Goal: Communication & Community: Answer question/provide support

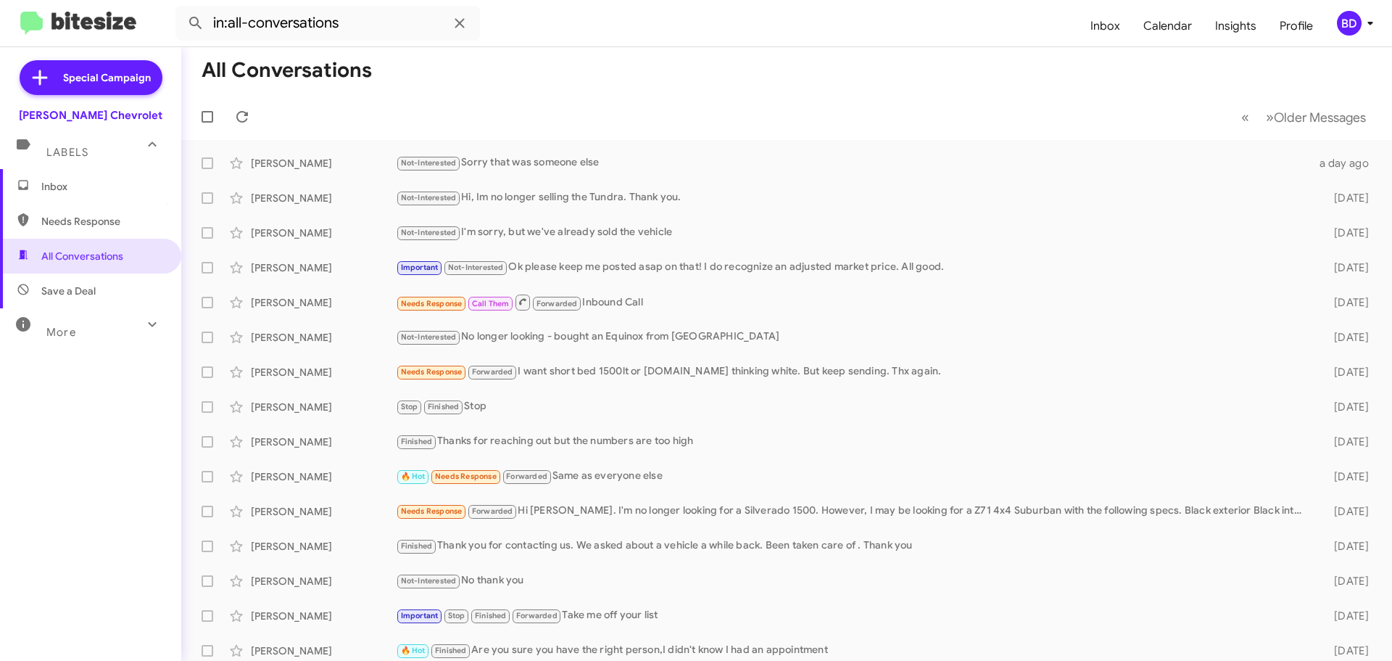
click at [88, 187] on span "Inbox" at bounding box center [102, 186] width 123 height 15
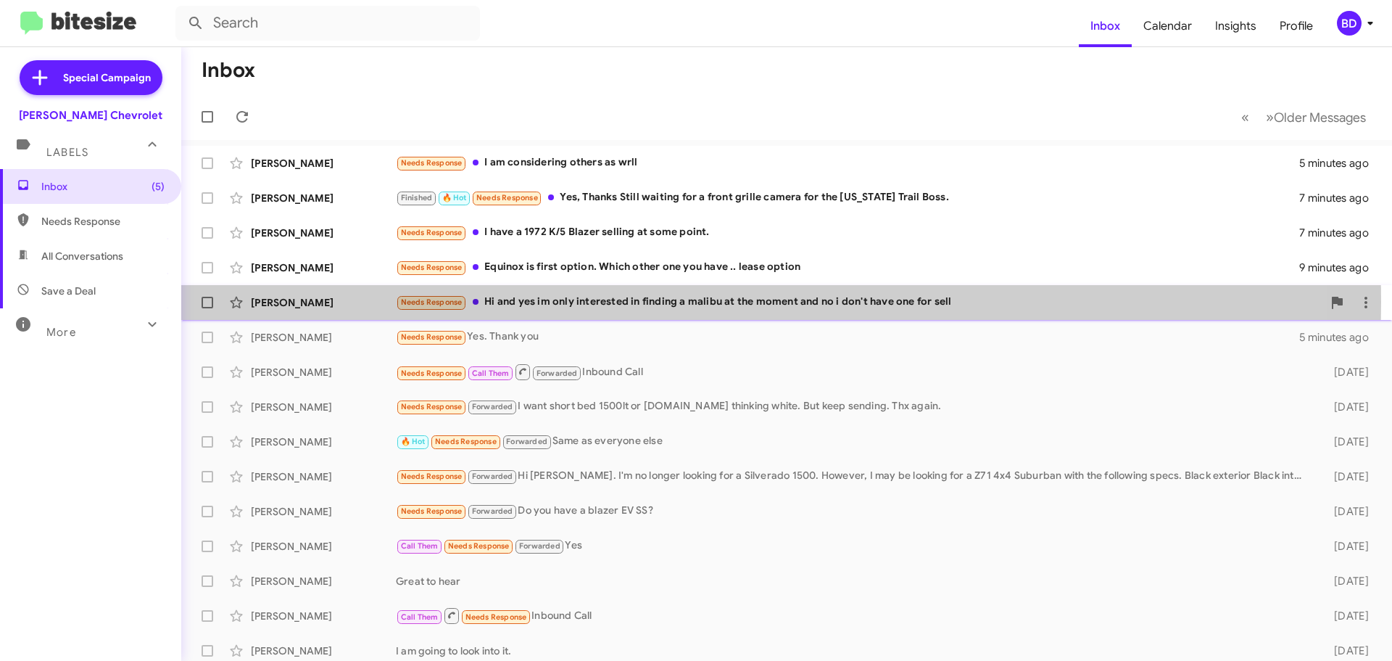
click at [617, 302] on div "Needs Response Hi and yes im only interested in finding a malibu at the moment …" at bounding box center [859, 302] width 927 height 17
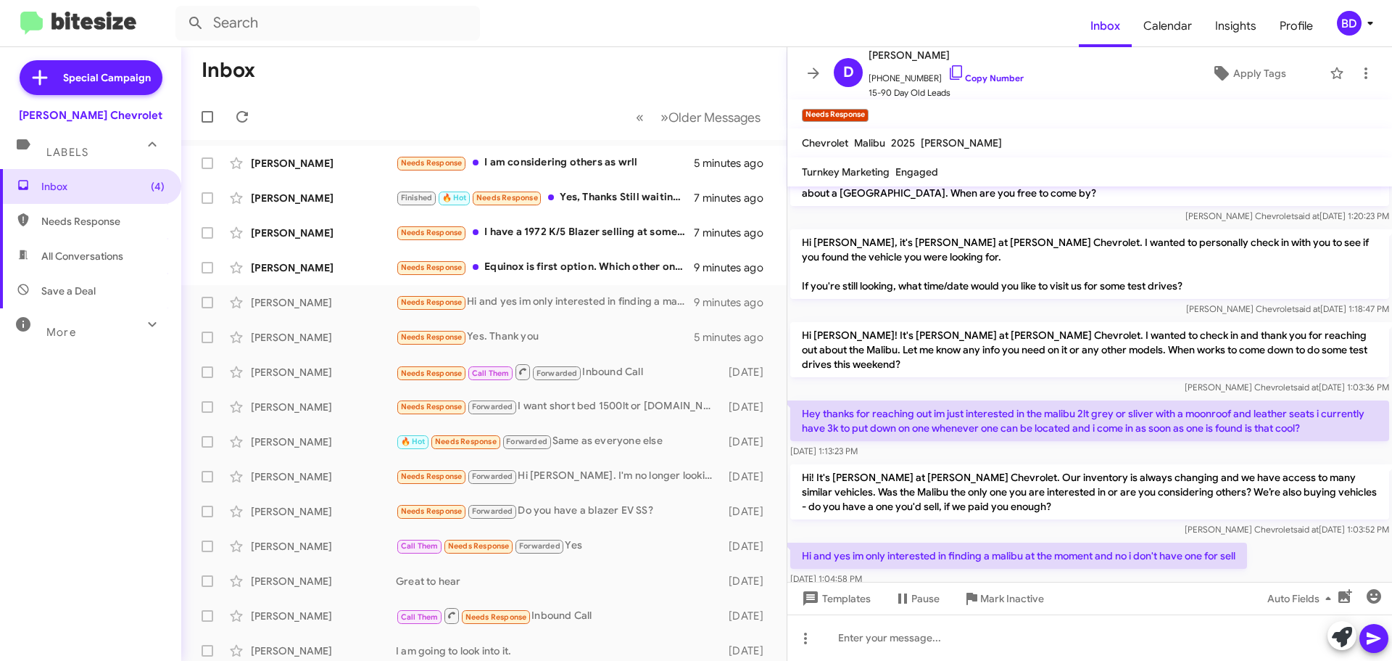
scroll to position [53, 0]
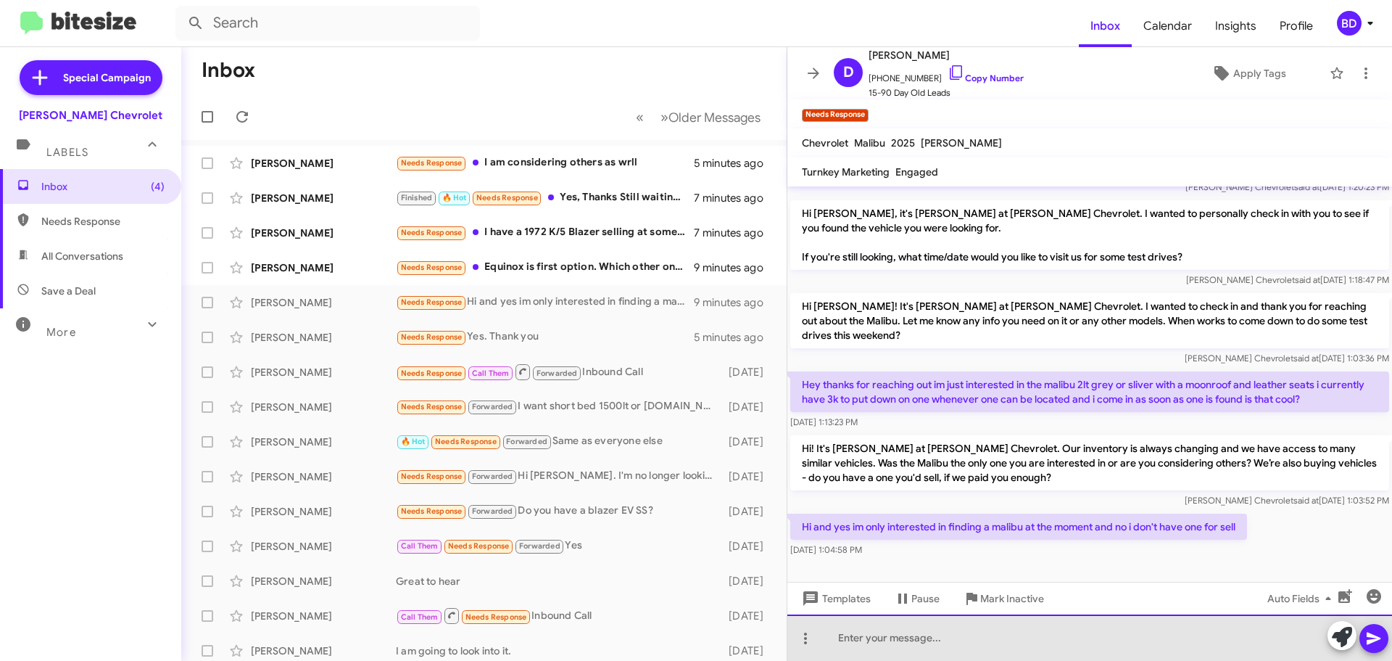
click at [874, 636] on div at bounding box center [1090, 637] width 605 height 46
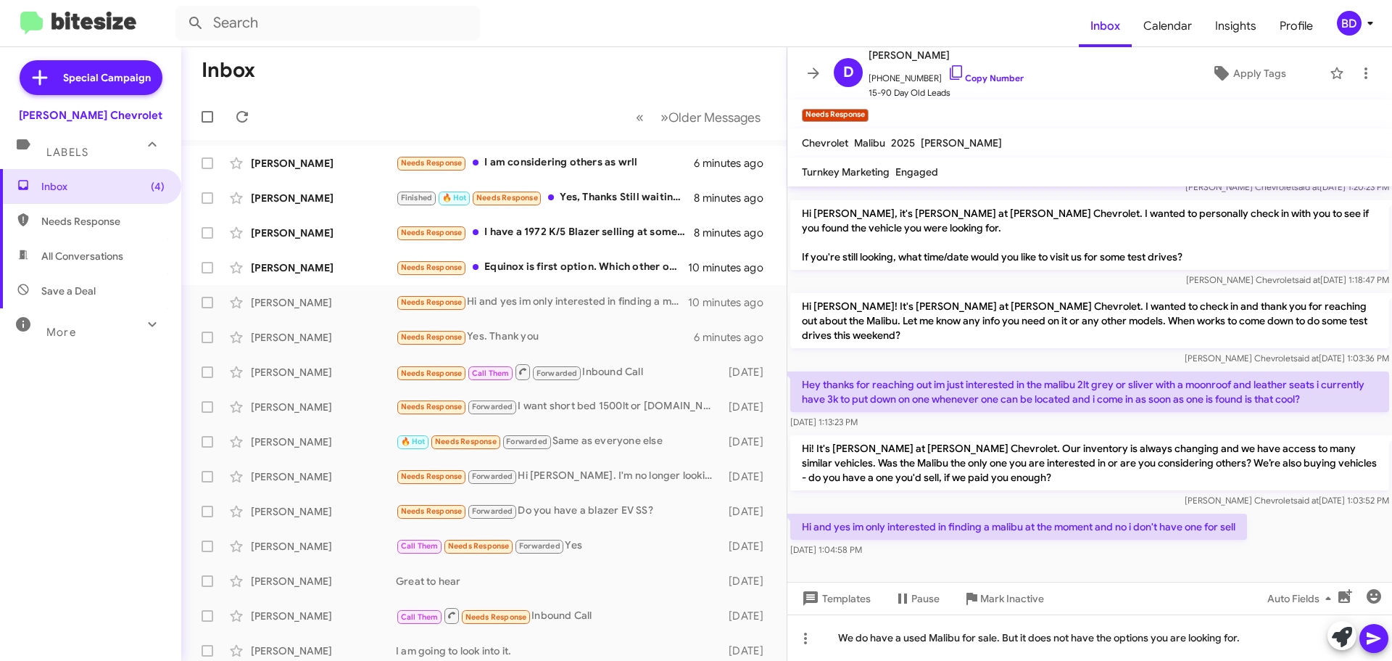
click at [1368, 641] on icon at bounding box center [1374, 638] width 14 height 12
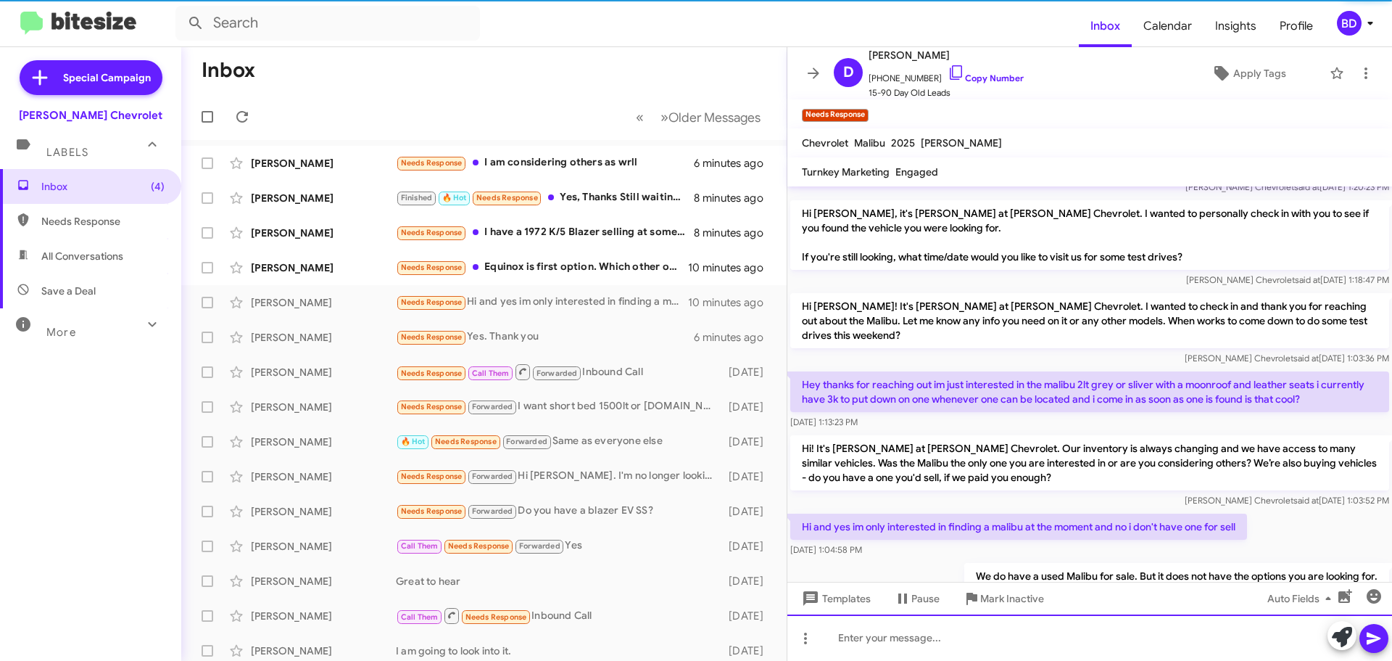
scroll to position [106, 0]
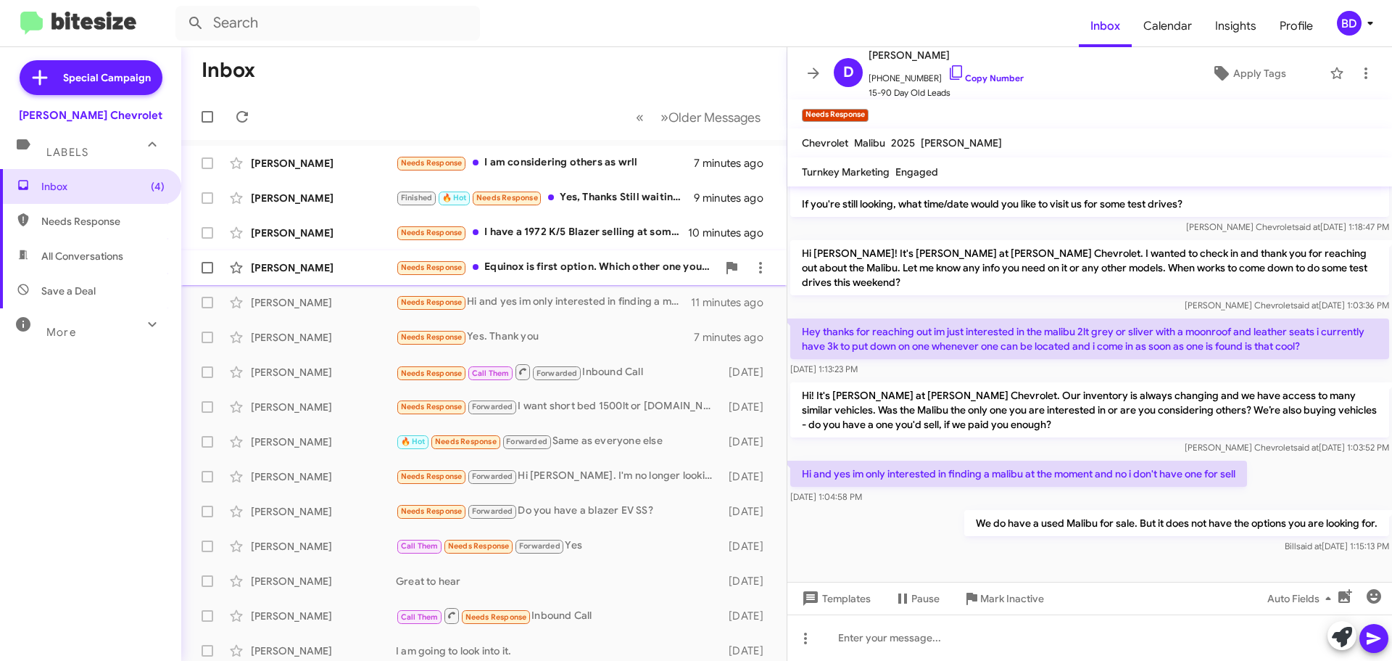
click at [563, 268] on div "Needs Response Equinox is first option. Which other one you have .. lease option" at bounding box center [556, 267] width 321 height 17
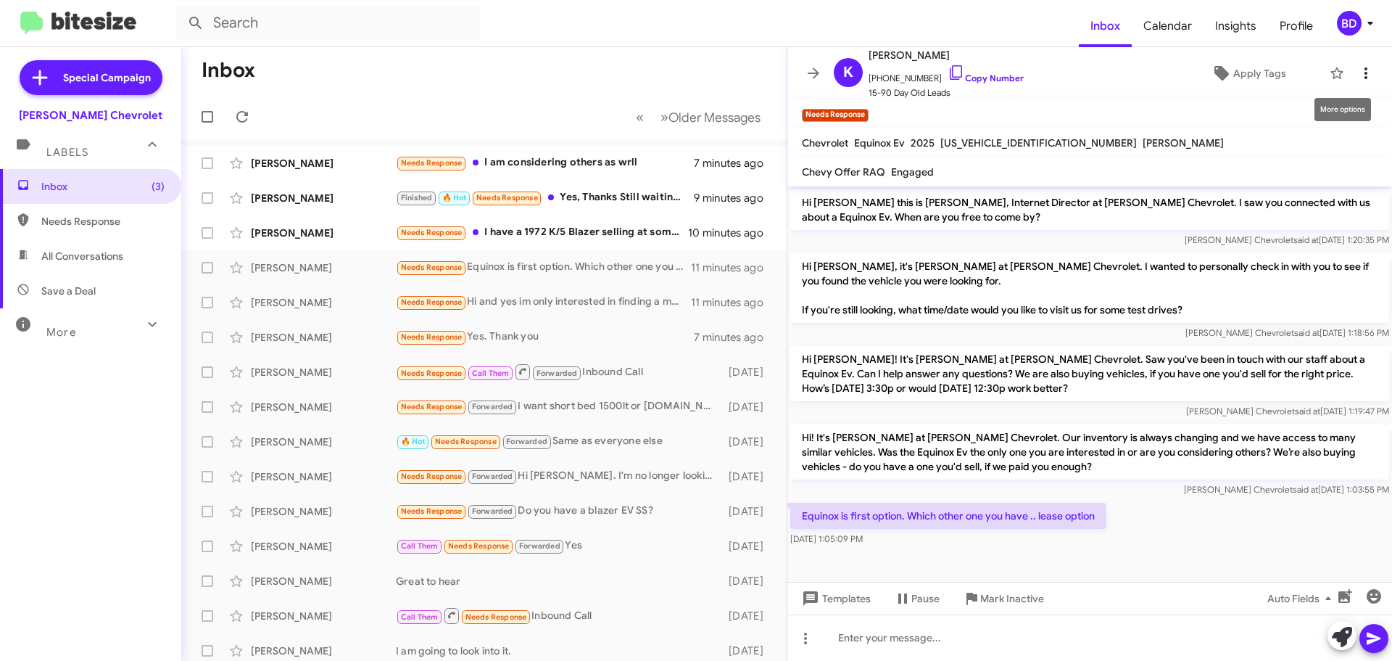
click at [1358, 71] on icon at bounding box center [1366, 73] width 17 height 17
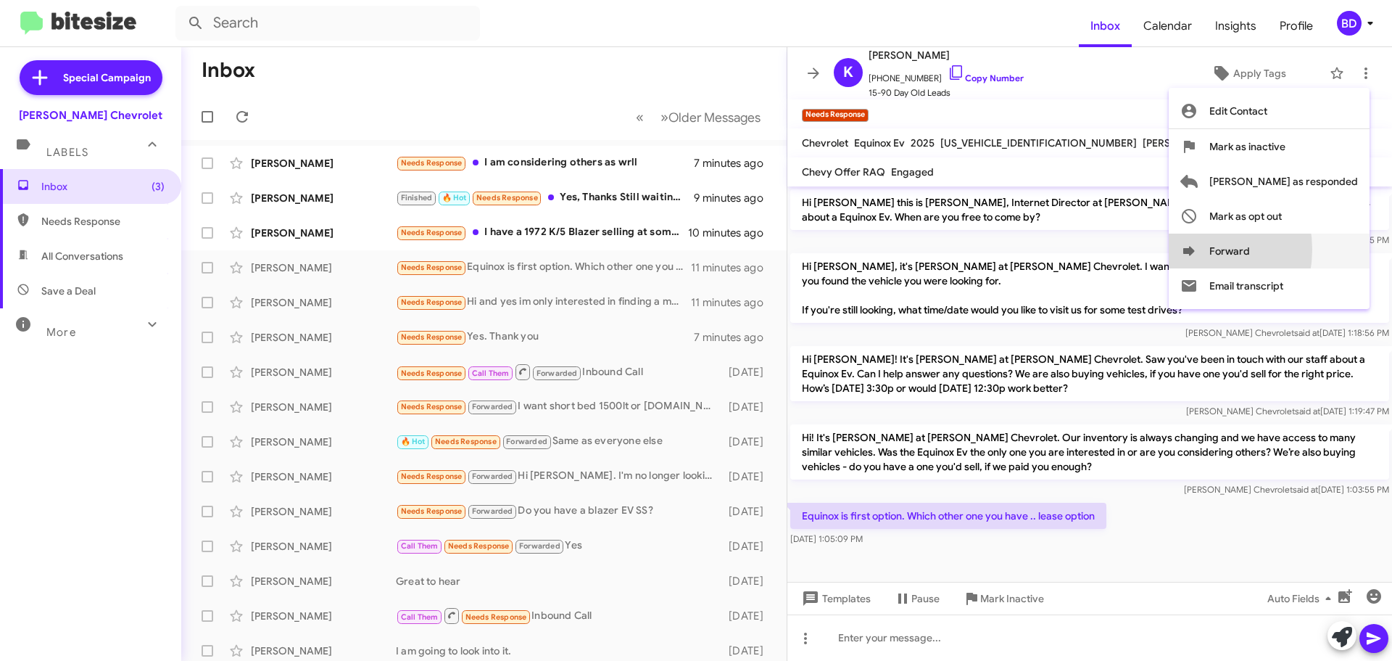
click at [1195, 249] on icon at bounding box center [1190, 250] width 12 height 9
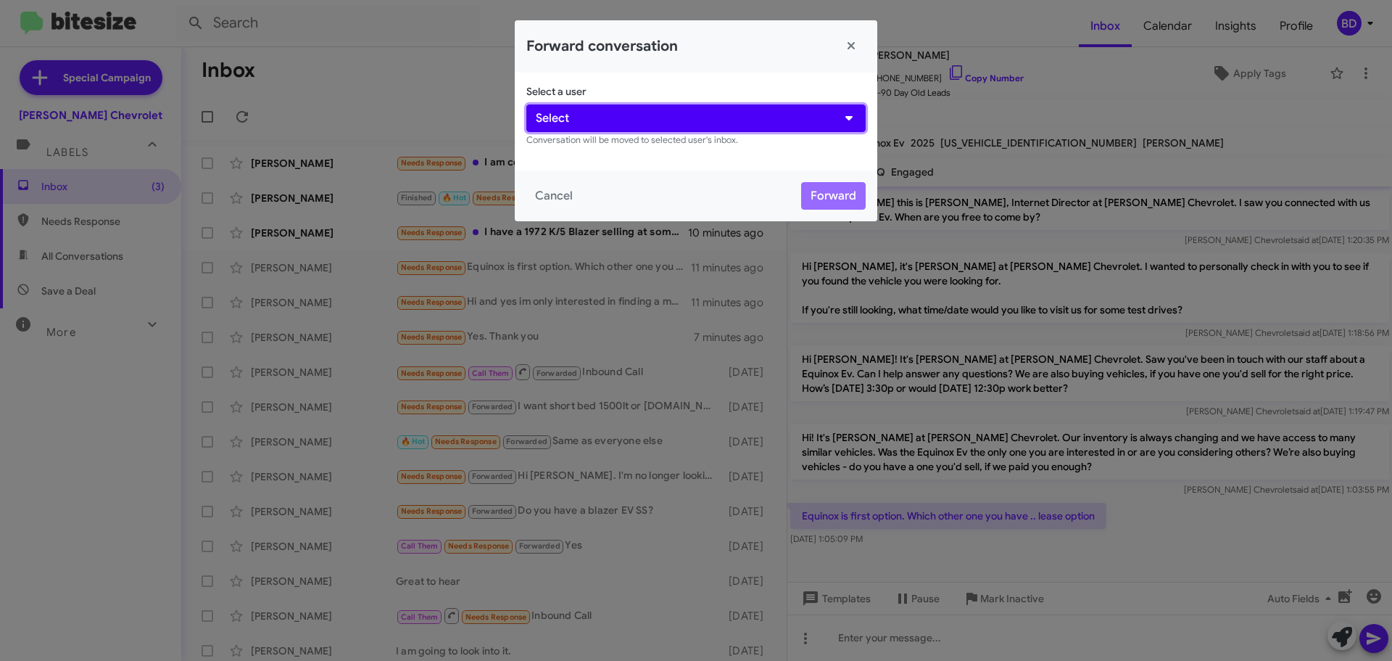
click at [621, 111] on button "Select" at bounding box center [695, 118] width 339 height 28
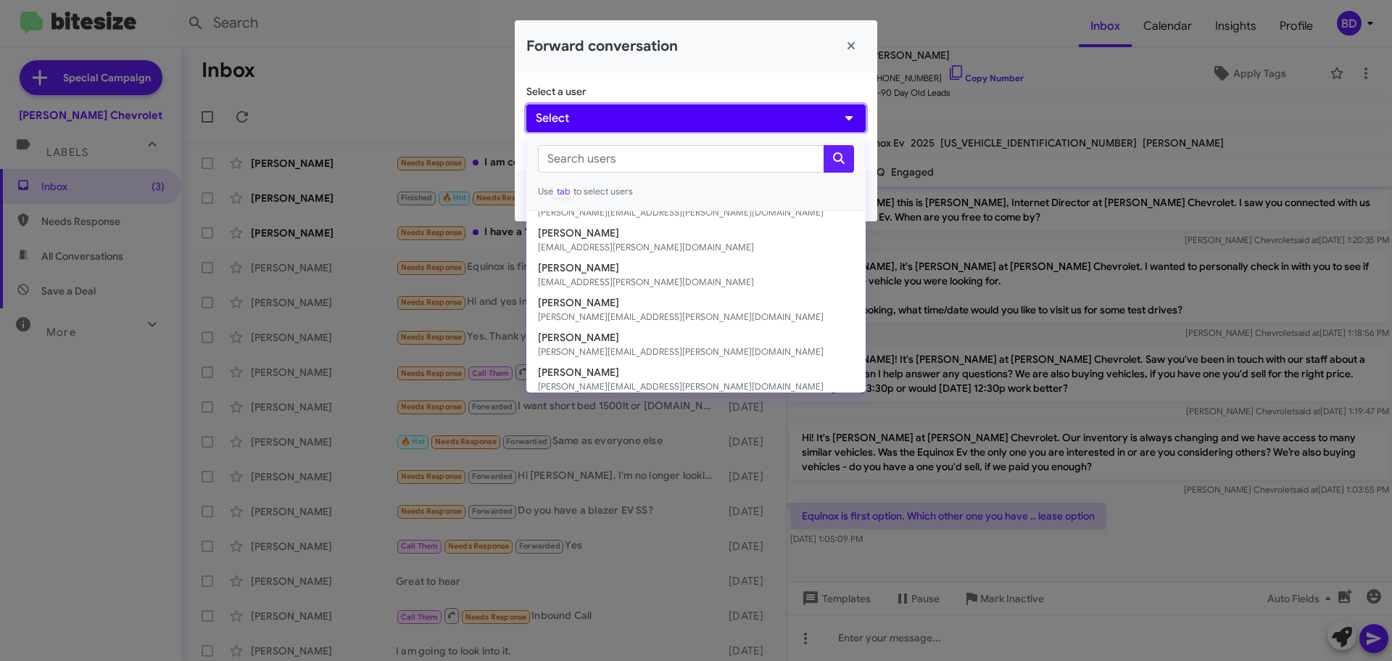
scroll to position [202, 0]
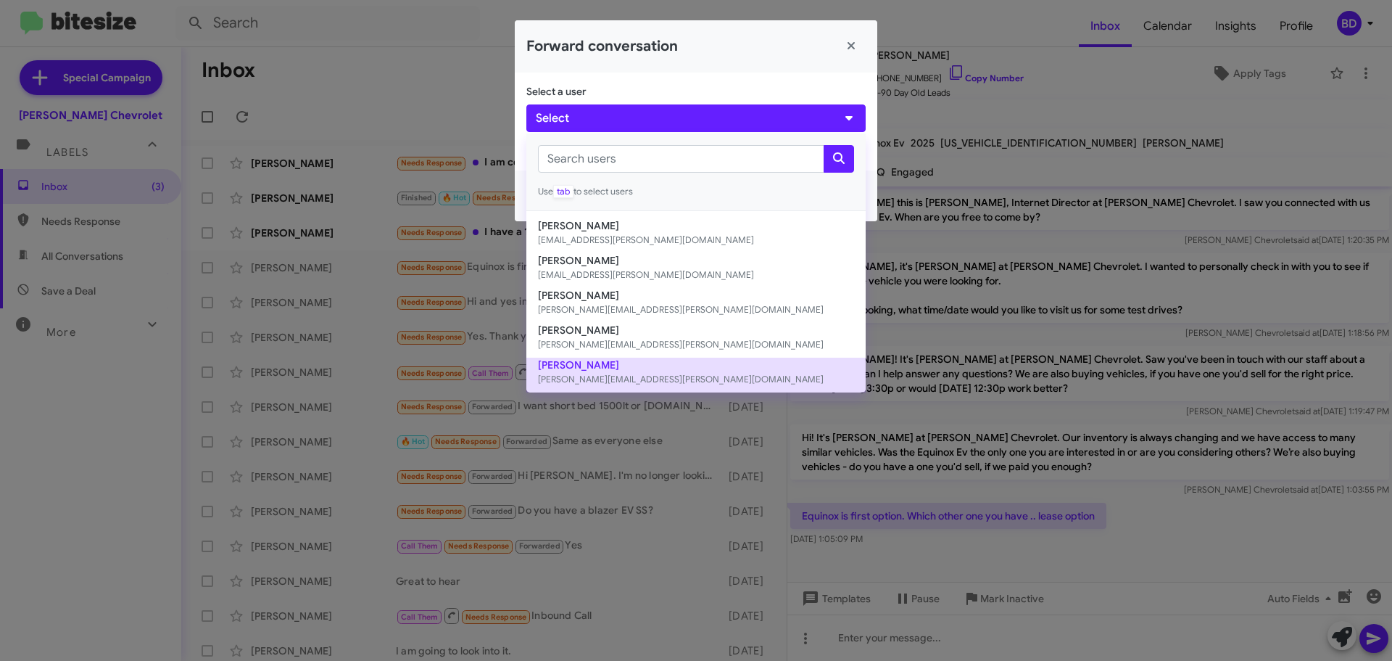
click at [621, 371] on button "[PERSON_NAME] [PERSON_NAME][EMAIL_ADDRESS][PERSON_NAME][DOMAIN_NAME]" at bounding box center [695, 375] width 339 height 35
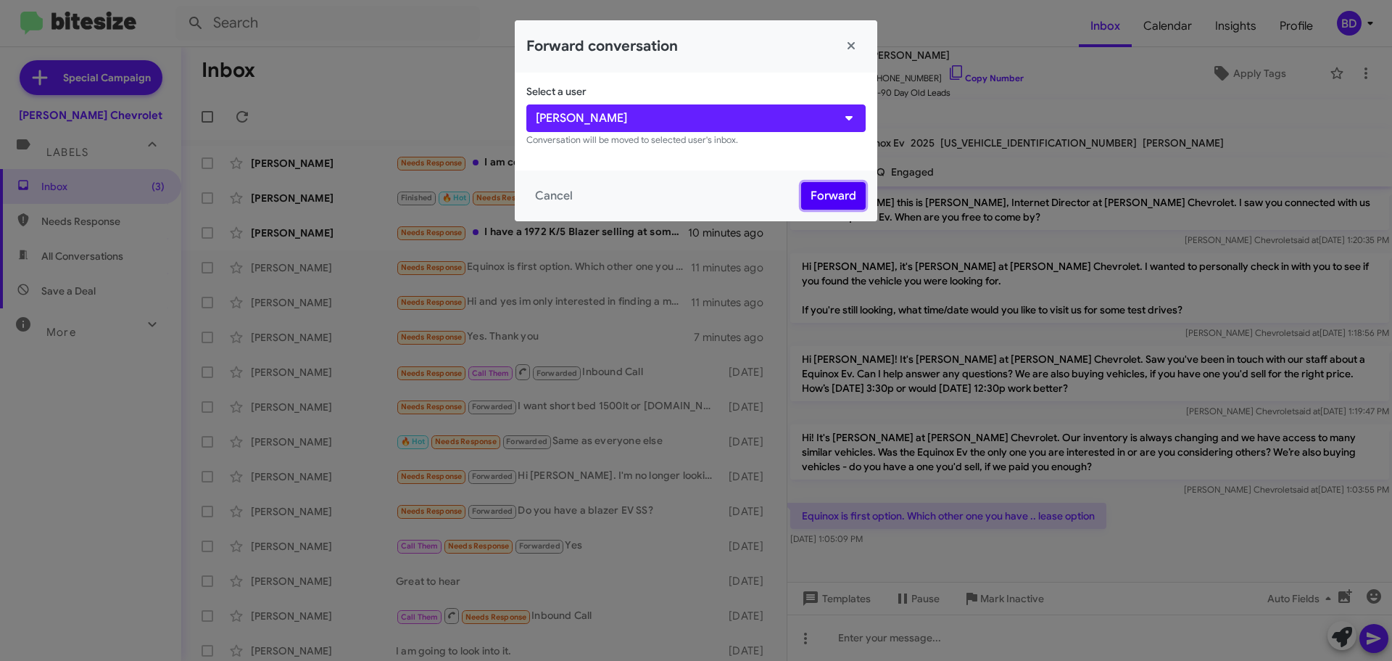
click at [825, 199] on button "Forward" at bounding box center [833, 196] width 65 height 28
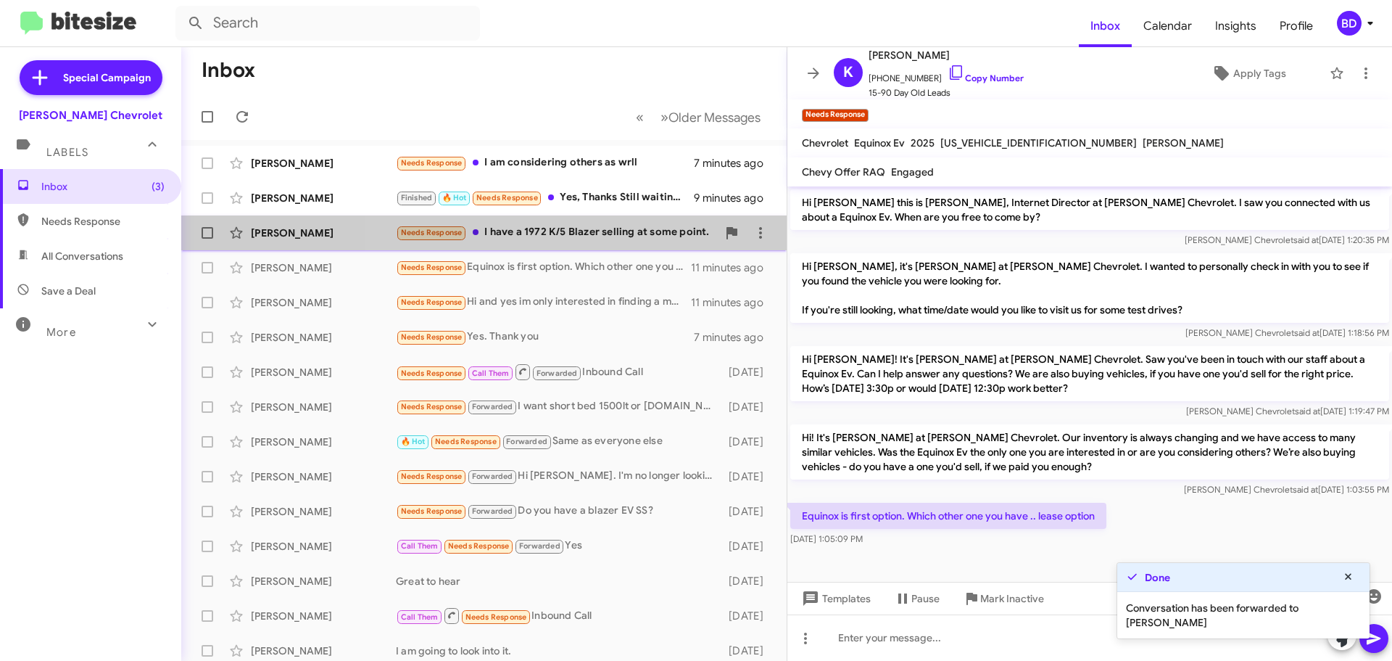
click at [586, 232] on div "Needs Response I have a 1972 K/5 Blazer selling at some point." at bounding box center [556, 232] width 321 height 17
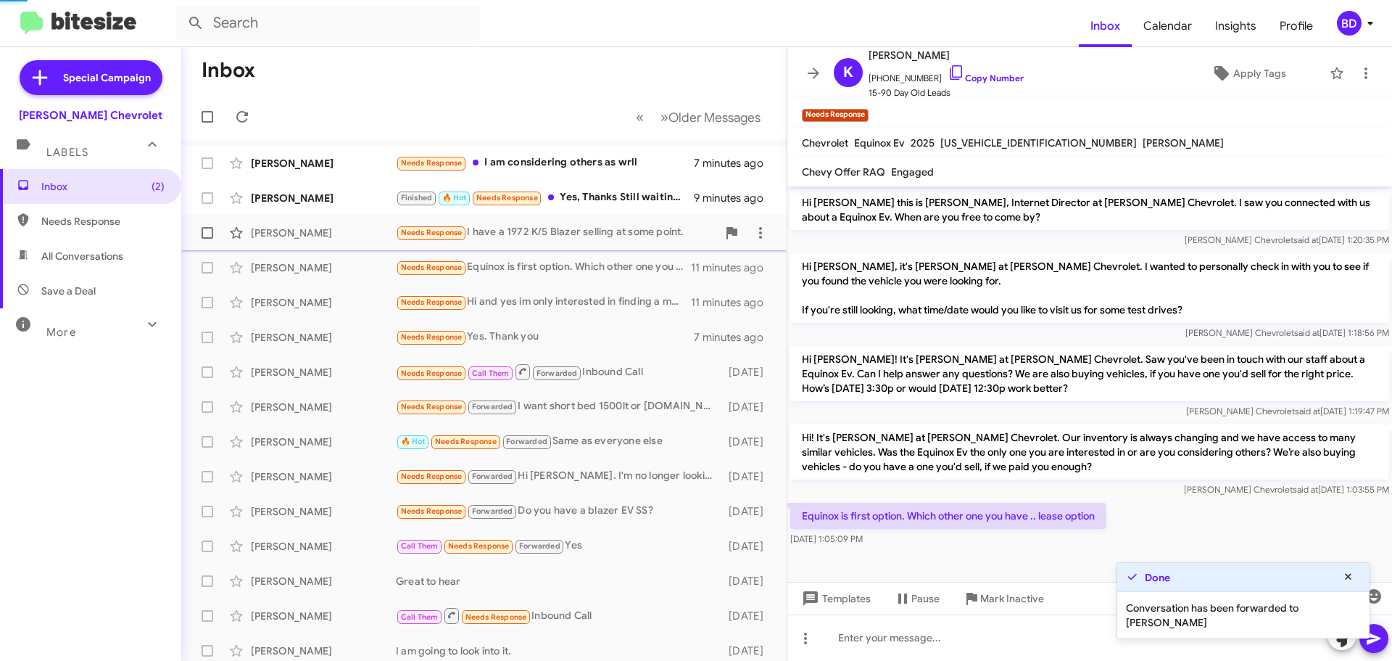
scroll to position [313, 0]
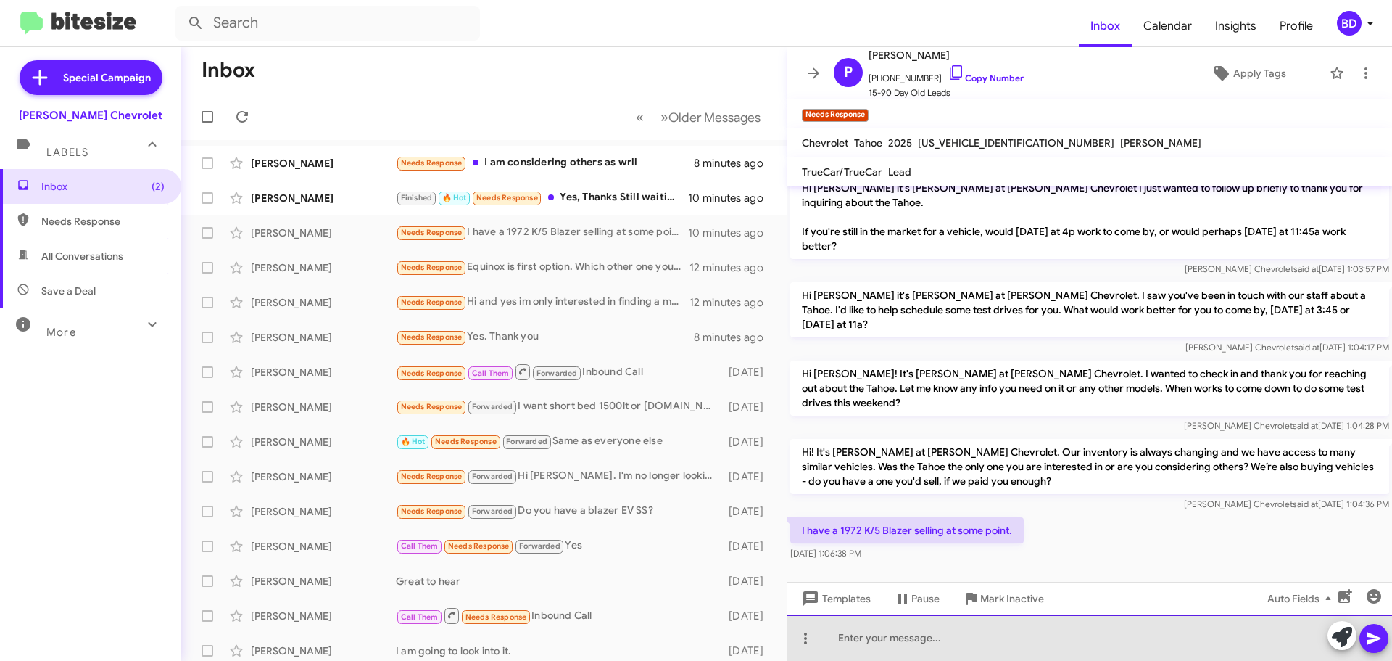
click at [887, 634] on div at bounding box center [1090, 637] width 605 height 46
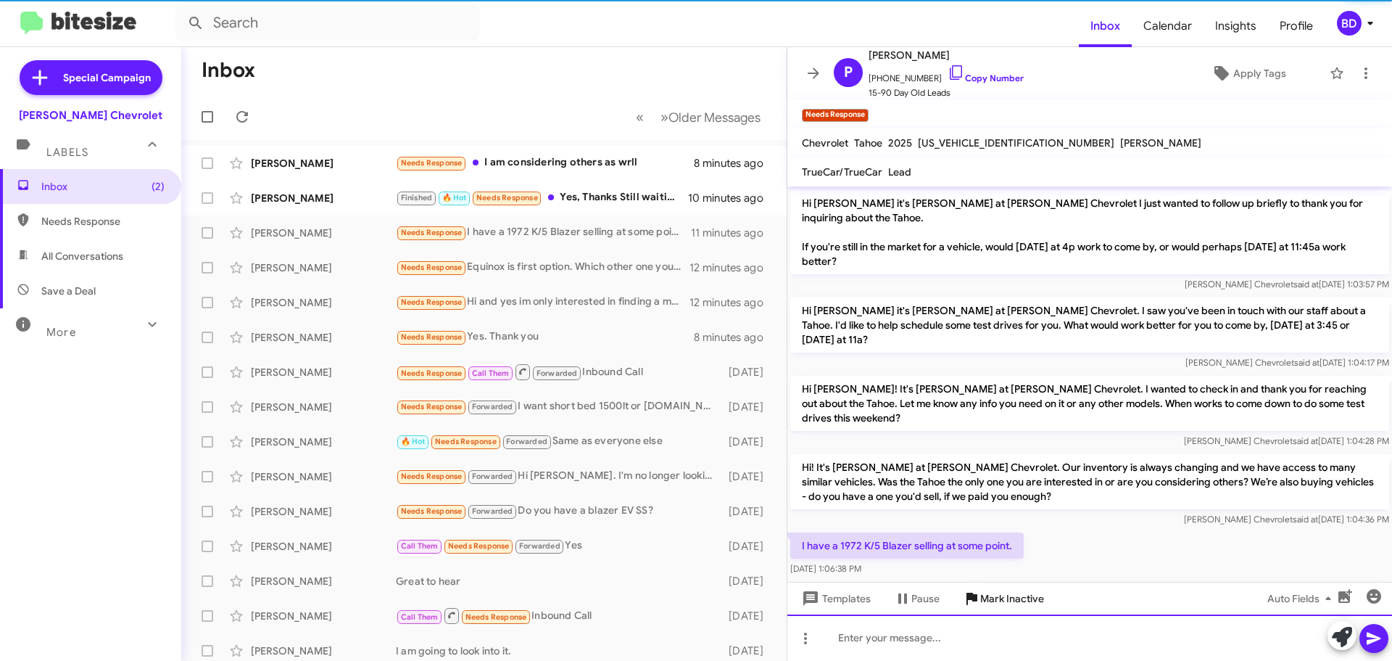
scroll to position [366, 0]
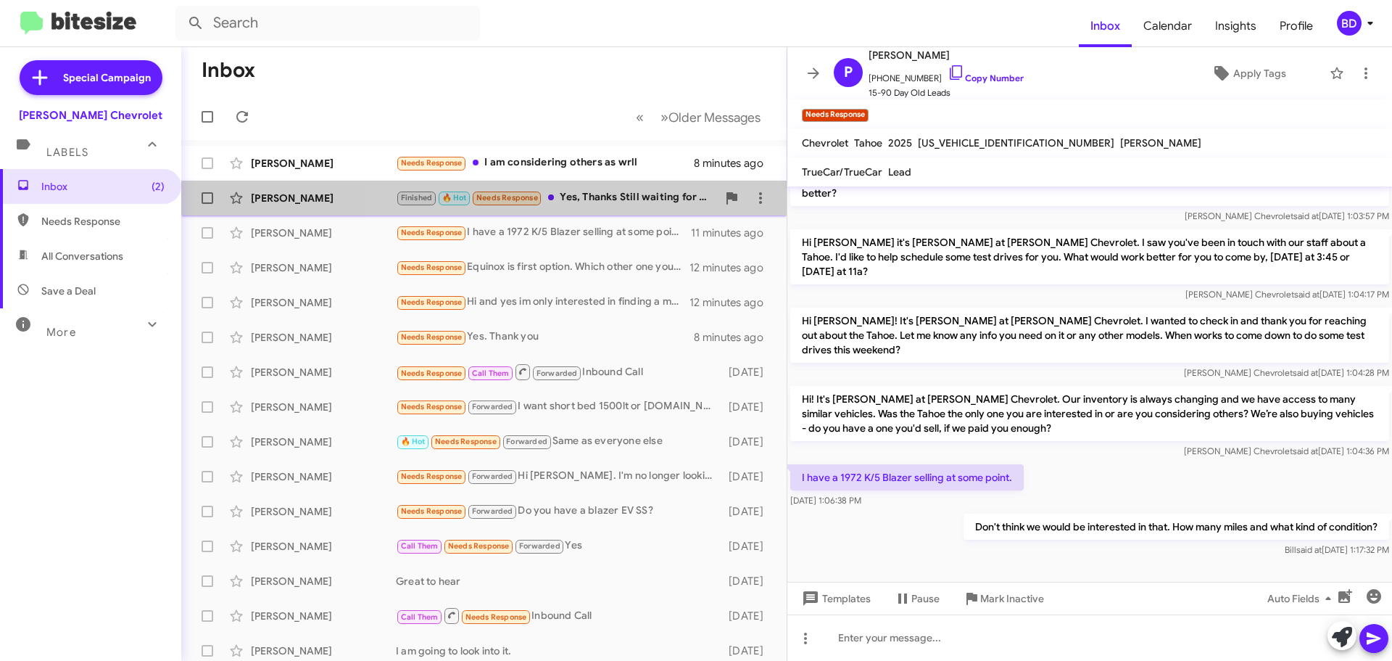
click at [595, 200] on div "Finished 🔥 Hot Needs Response Yes, Thanks Still waiting for a front grille came…" at bounding box center [556, 197] width 321 height 17
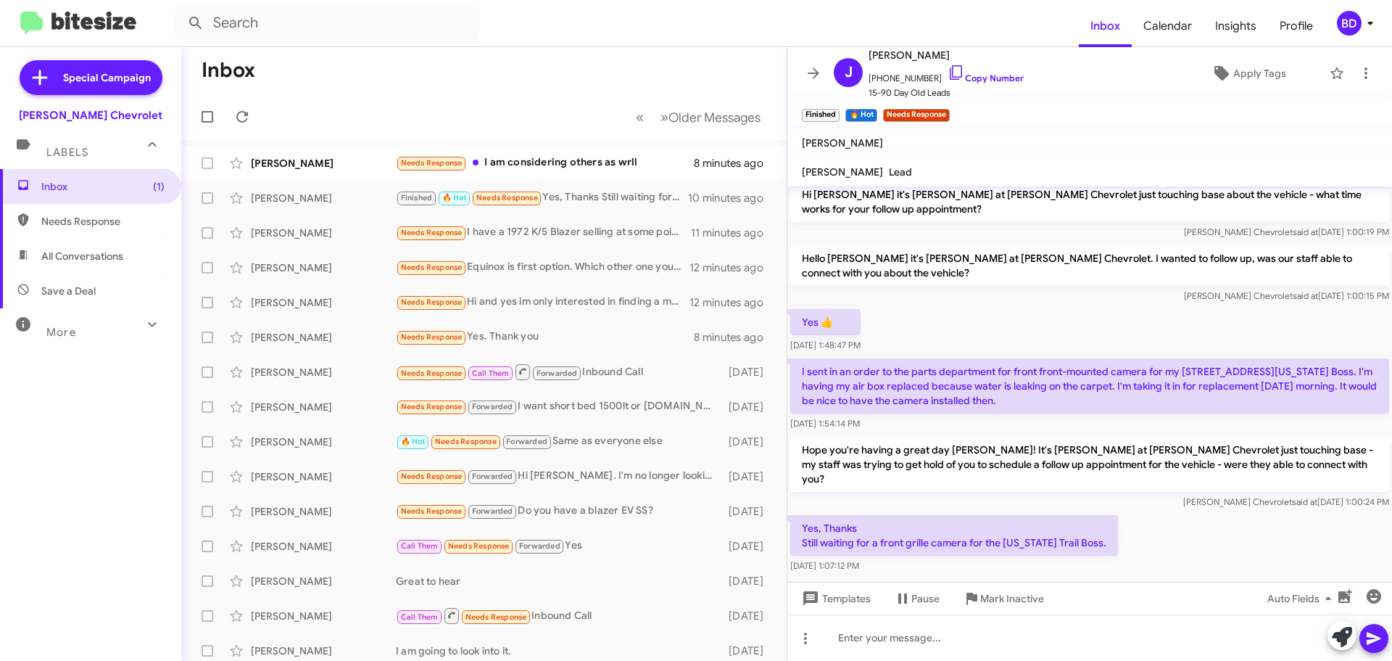
scroll to position [483, 0]
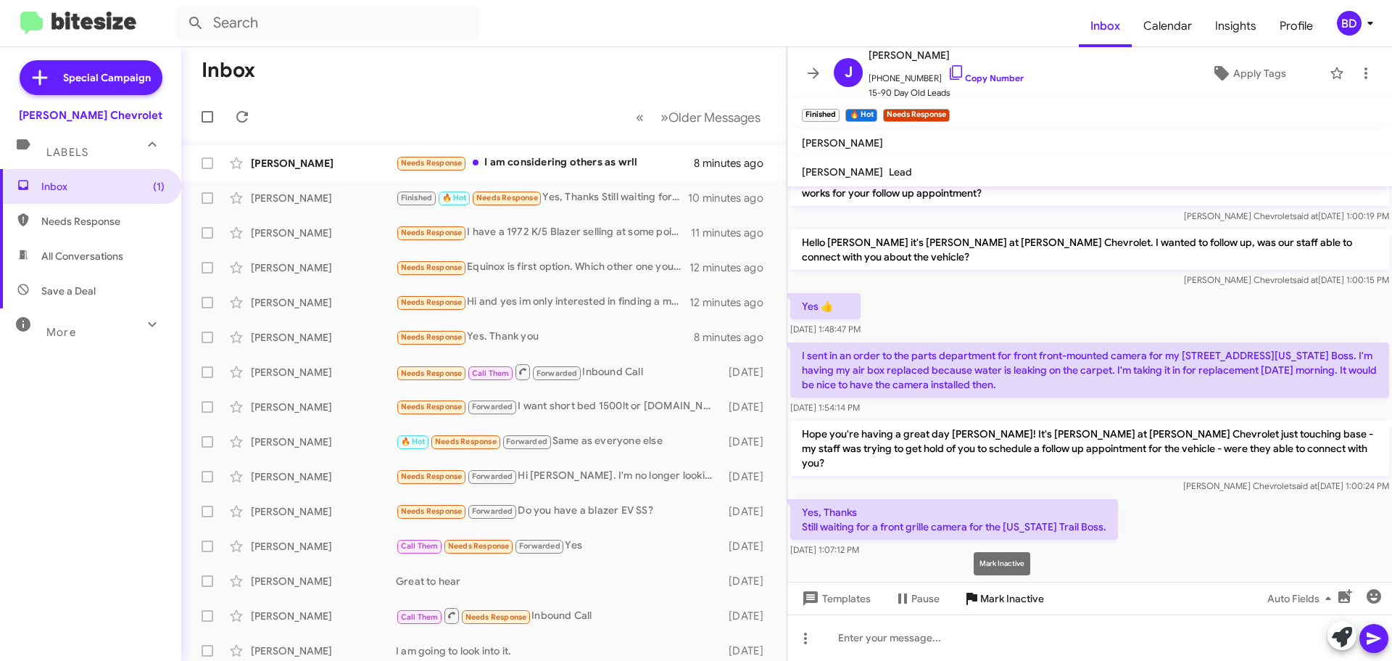
click at [1016, 596] on span "Mark Inactive" at bounding box center [1012, 598] width 64 height 26
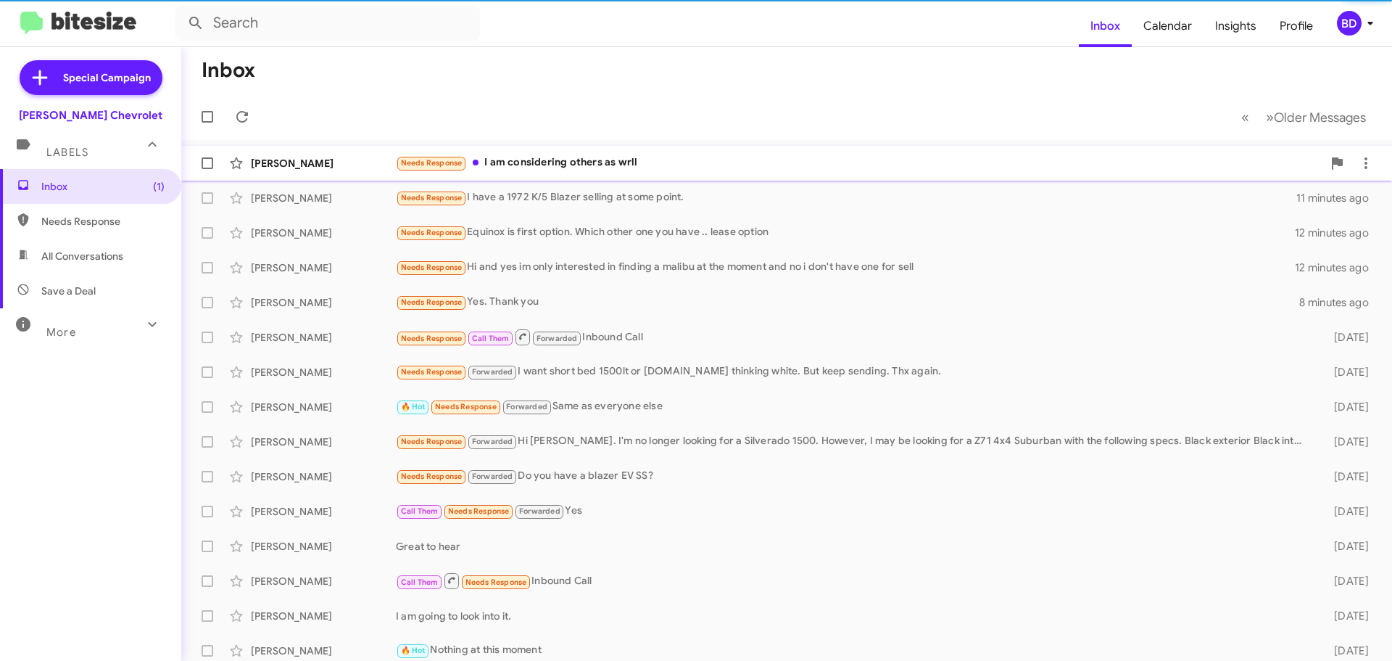
click at [573, 162] on div "Needs Response I am considering others as wrll" at bounding box center [859, 162] width 927 height 17
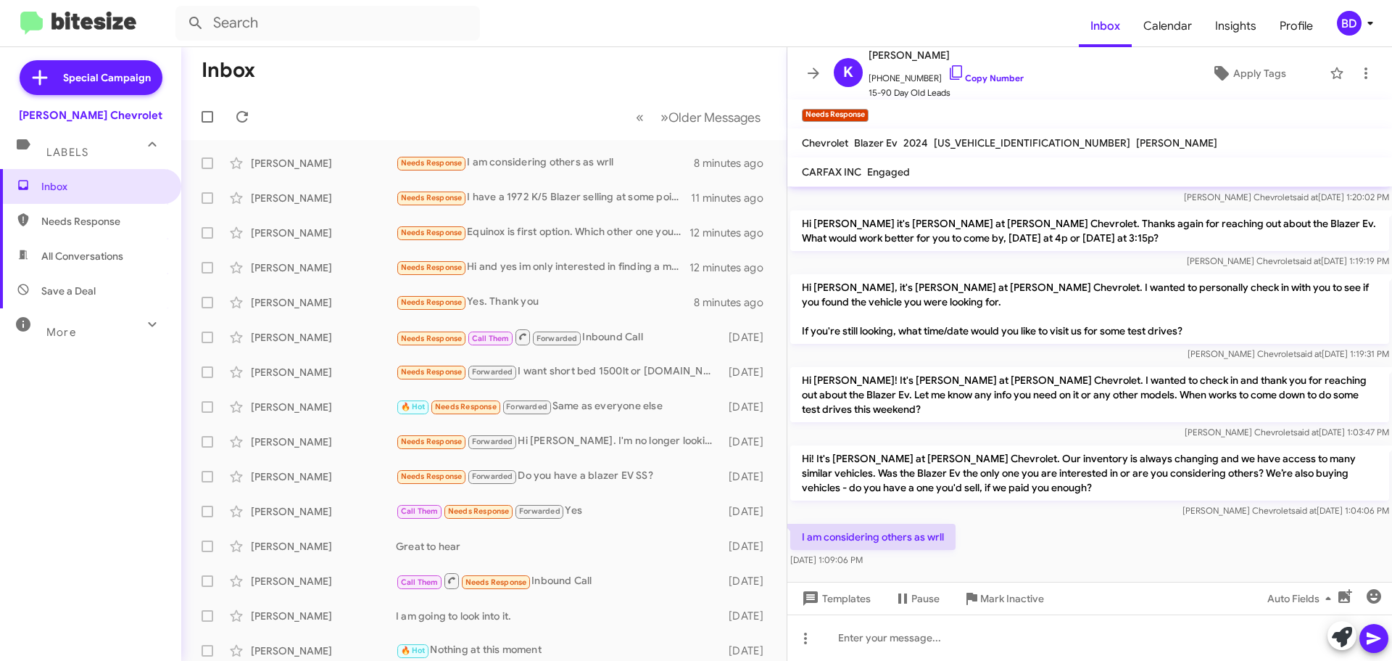
scroll to position [53, 0]
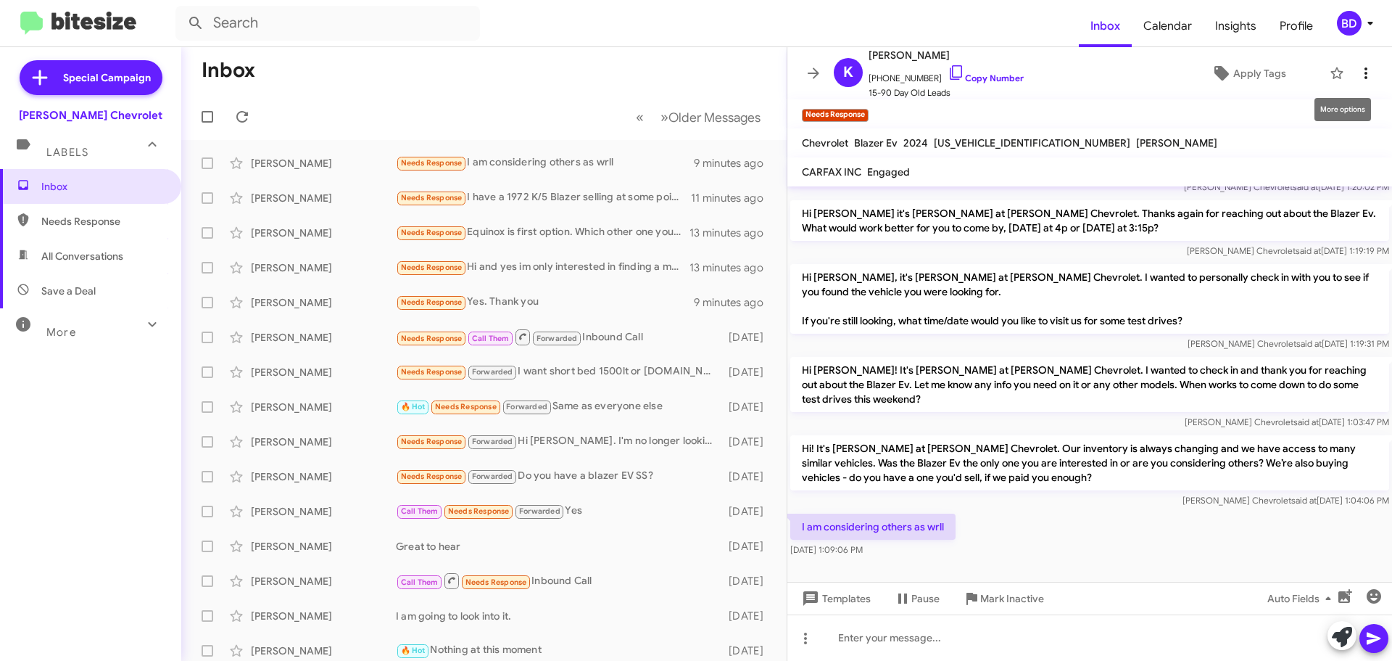
click at [1360, 70] on icon at bounding box center [1366, 73] width 17 height 17
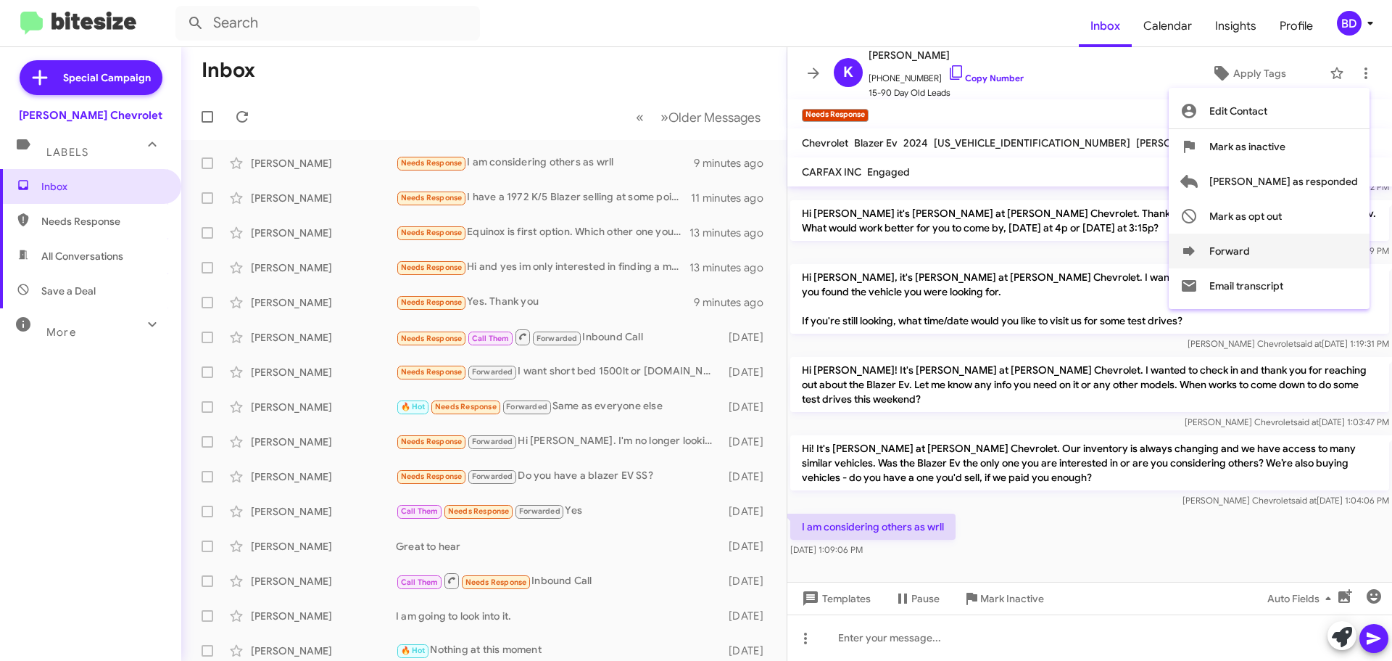
click at [1195, 248] on icon at bounding box center [1190, 250] width 12 height 9
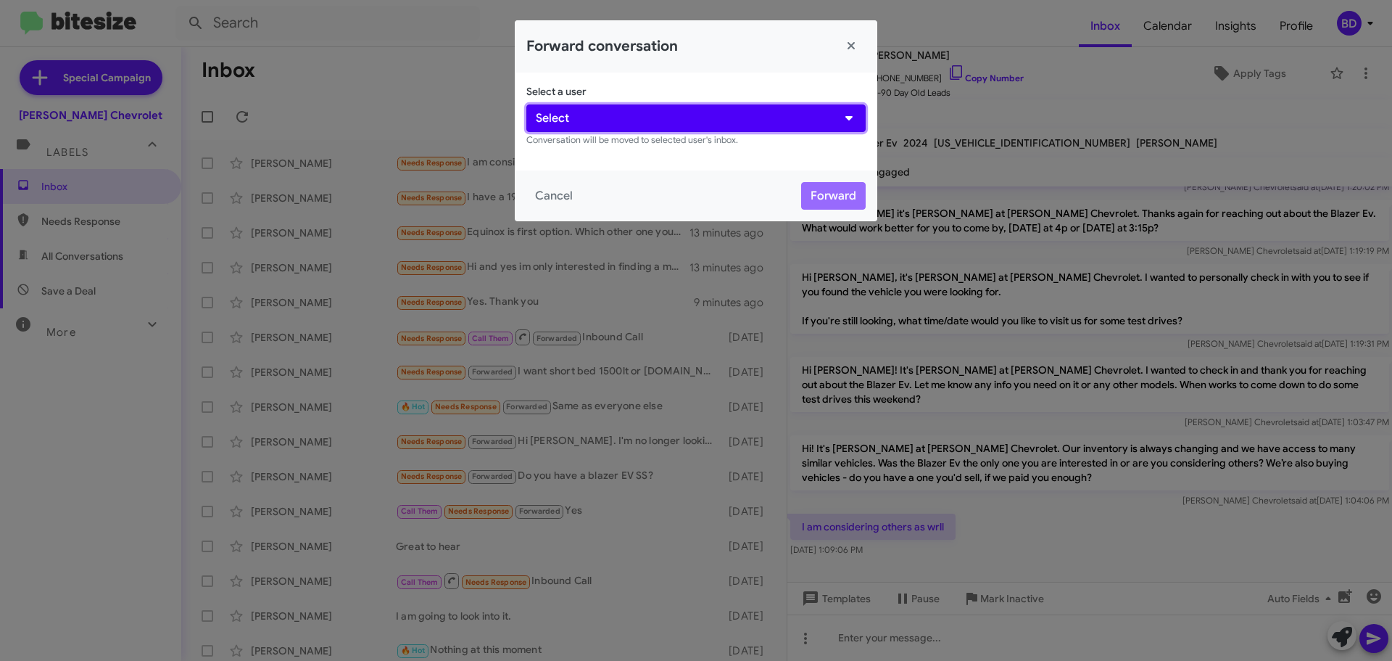
click at [681, 119] on button "Select" at bounding box center [695, 118] width 339 height 28
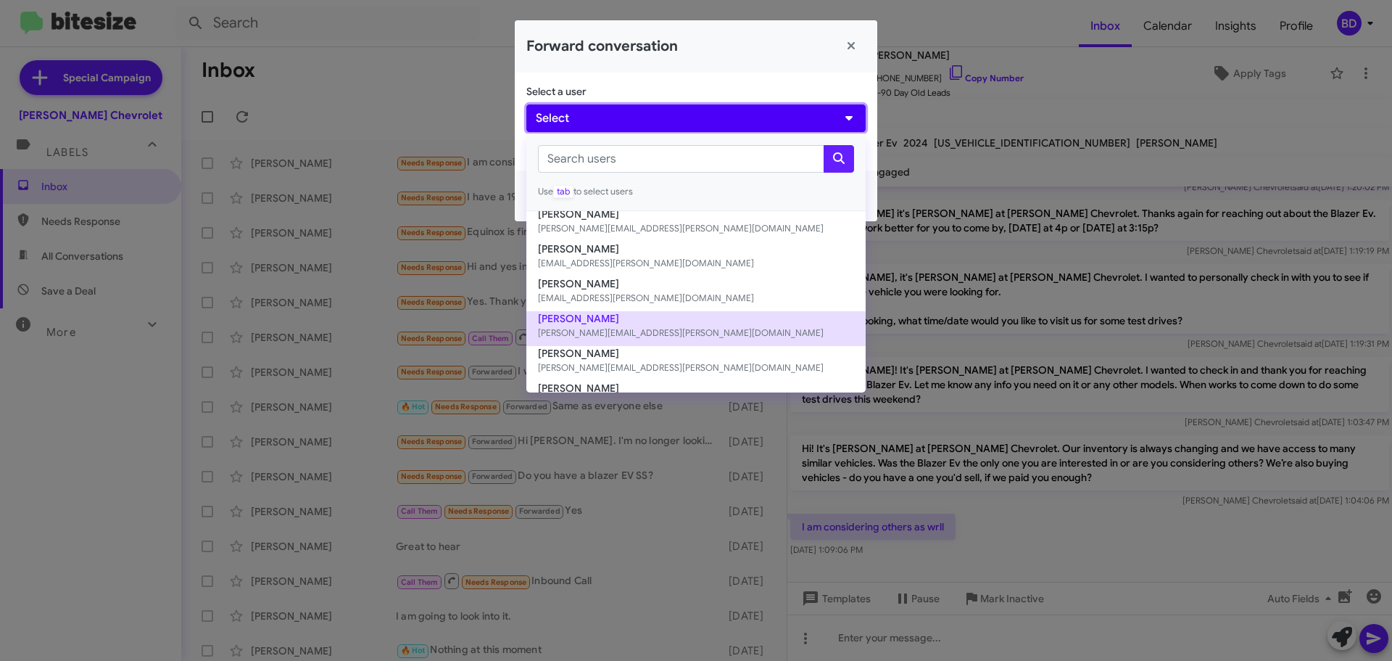
scroll to position [202, 0]
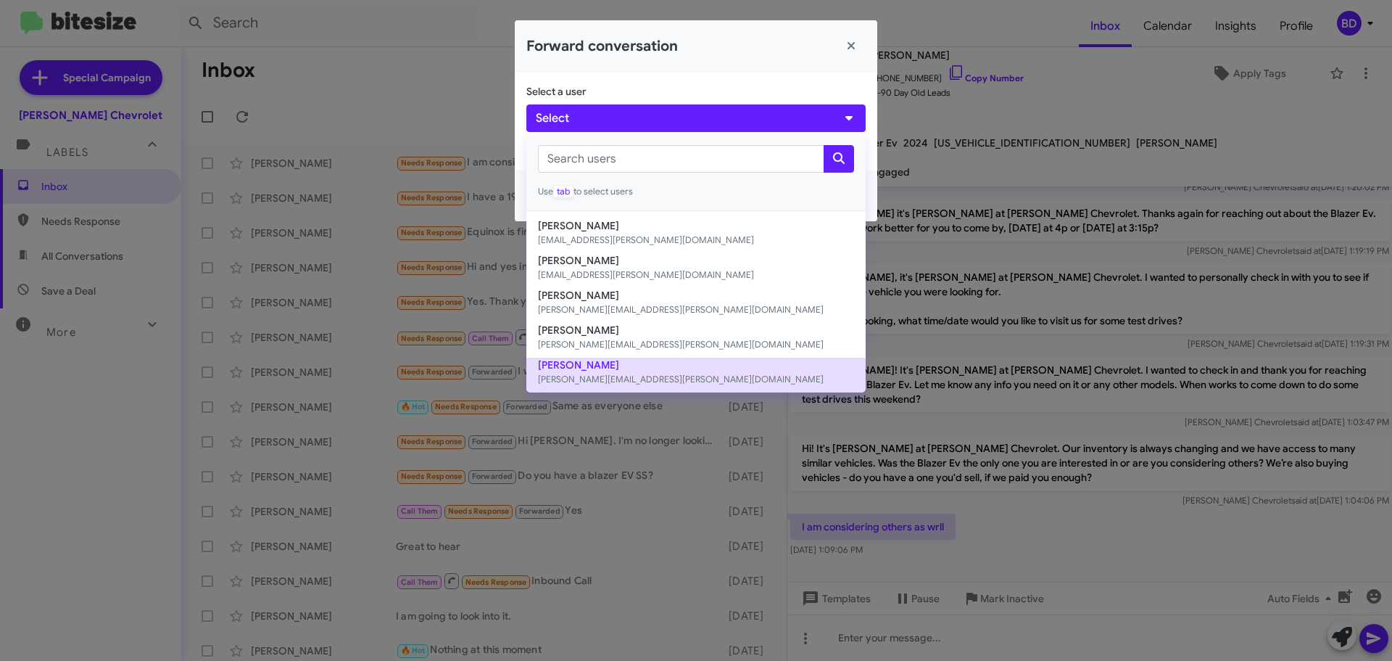
click at [603, 360] on button "[PERSON_NAME] [PERSON_NAME][EMAIL_ADDRESS][PERSON_NAME][DOMAIN_NAME]" at bounding box center [695, 375] width 339 height 35
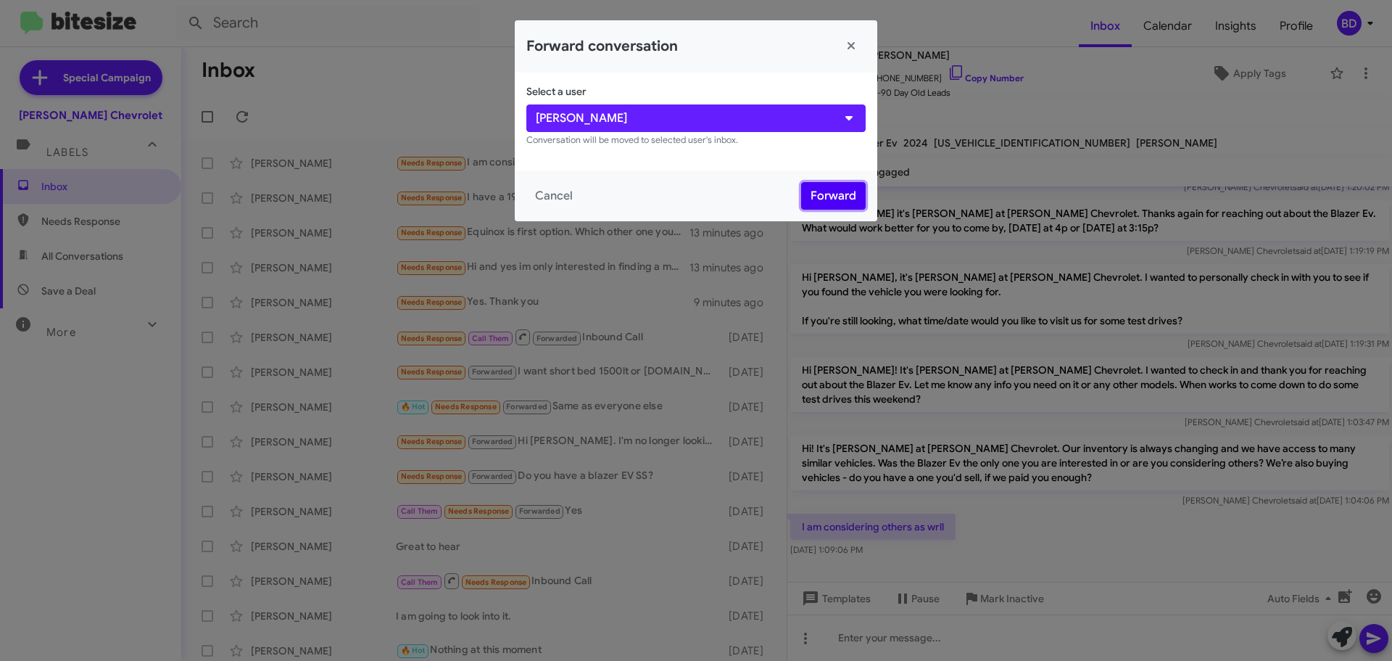
click at [838, 186] on button "Forward" at bounding box center [833, 196] width 65 height 28
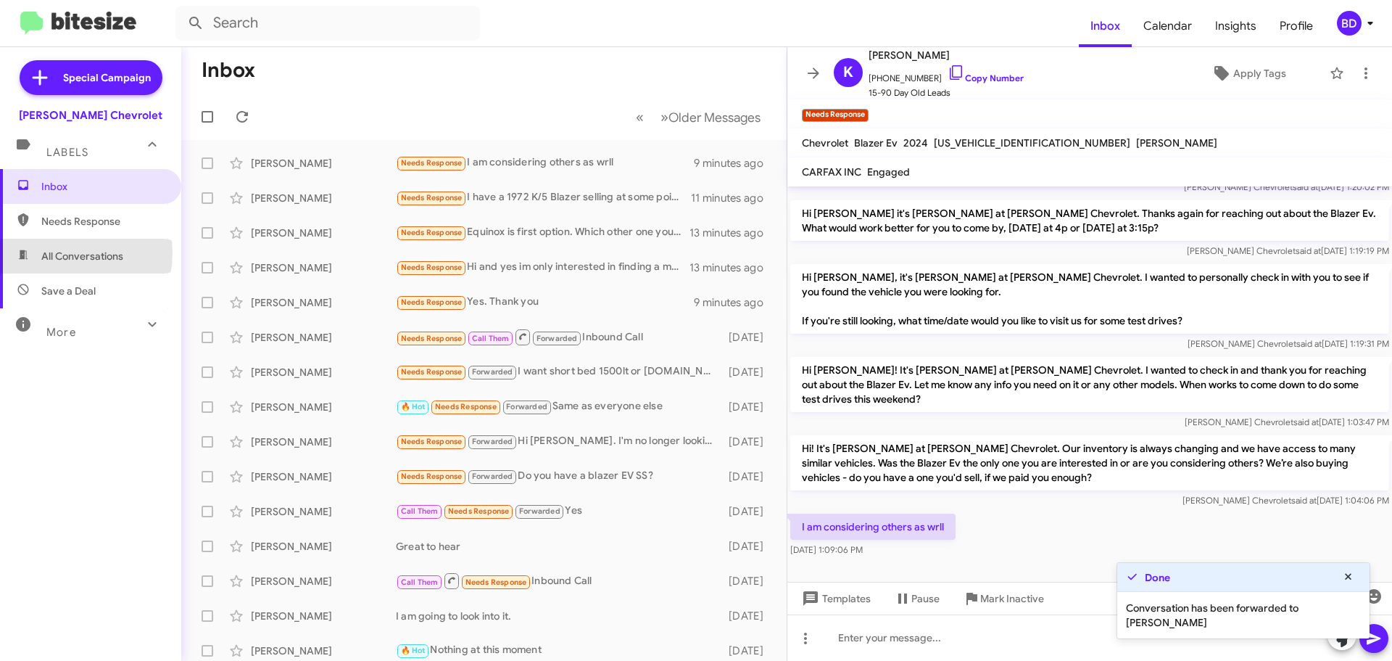
click at [58, 252] on span "All Conversations" at bounding box center [82, 256] width 82 height 15
type input "in:all-conversations"
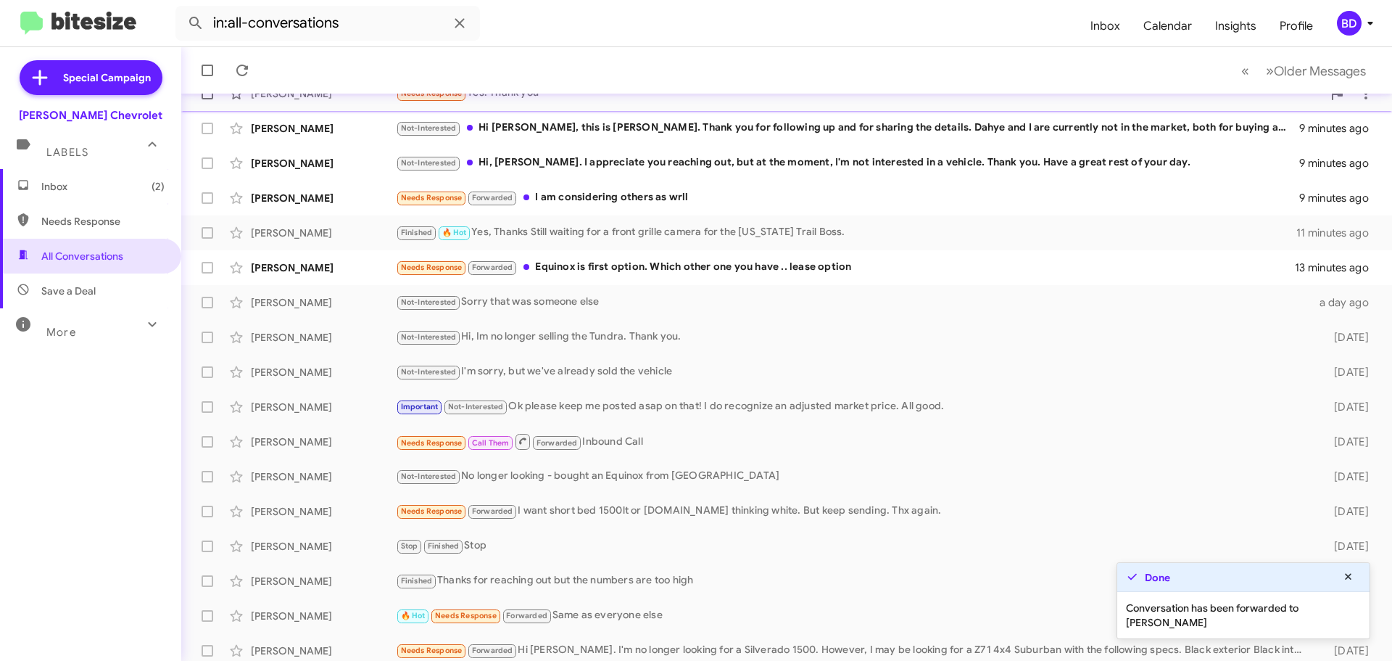
scroll to position [181, 0]
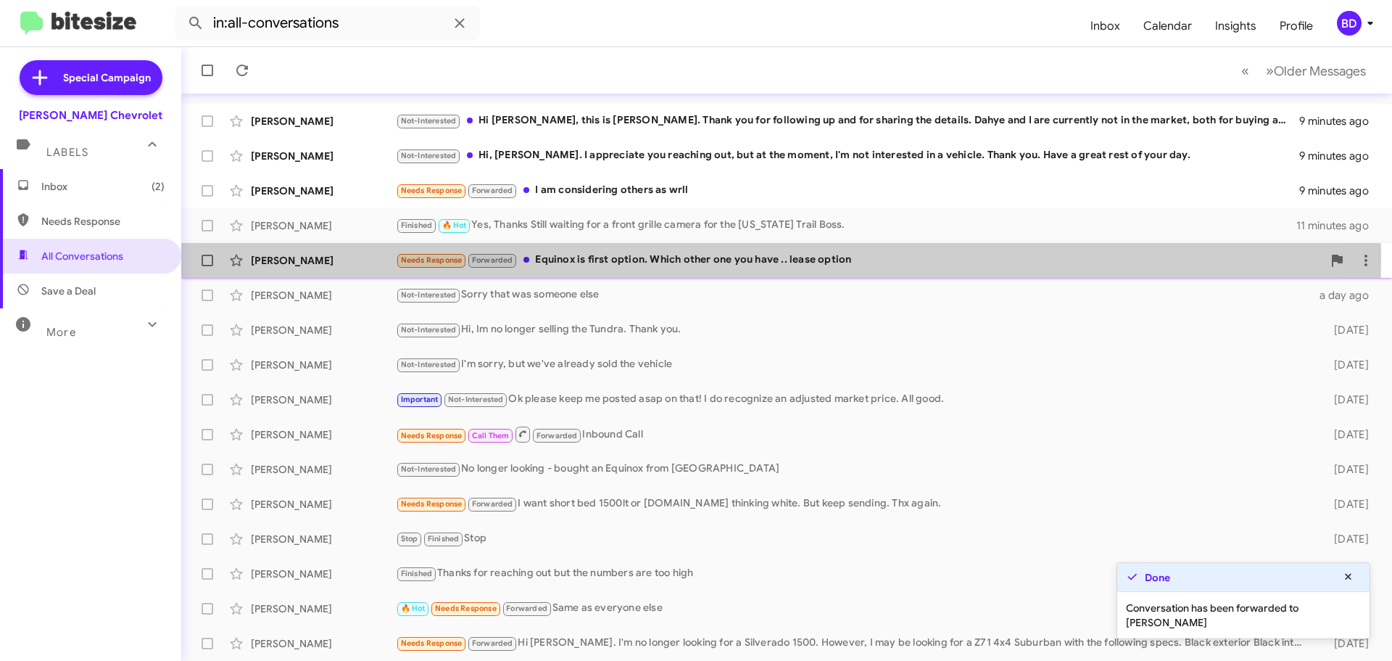
click at [624, 257] on div "Needs Response Forwarded Equinox is first option. Which other one you have .. l…" at bounding box center [859, 260] width 927 height 17
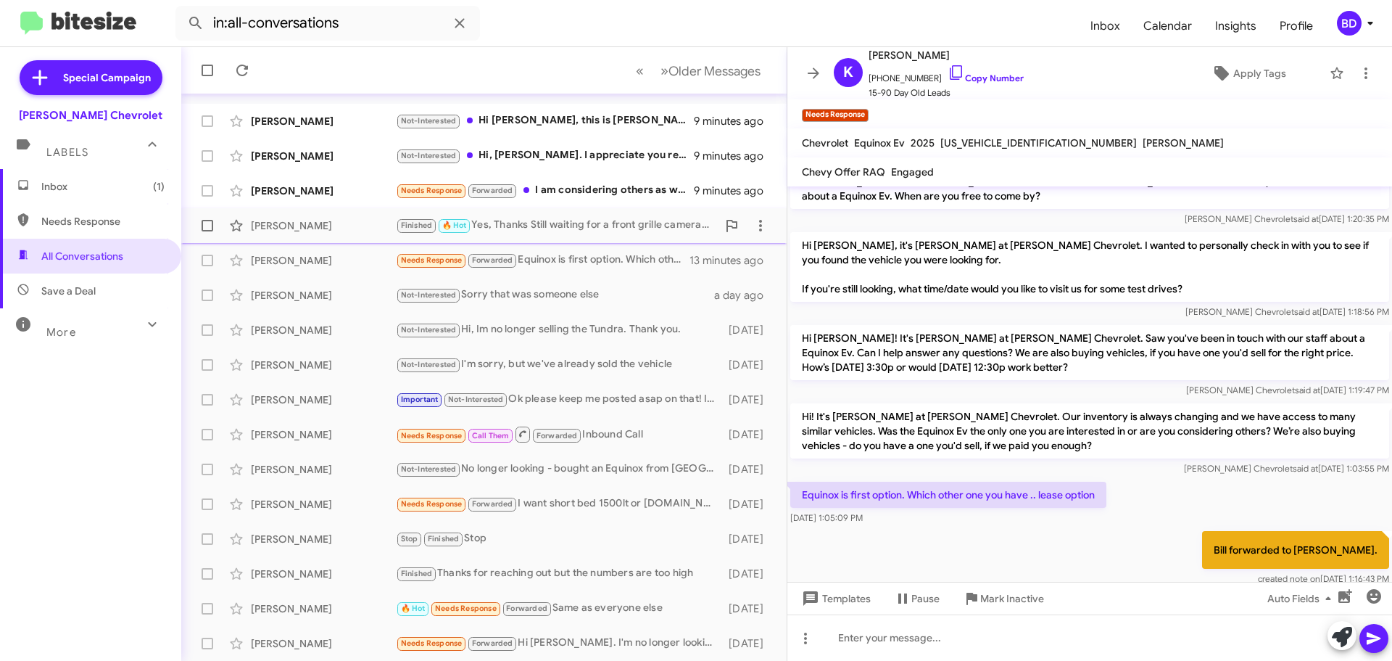
scroll to position [109, 0]
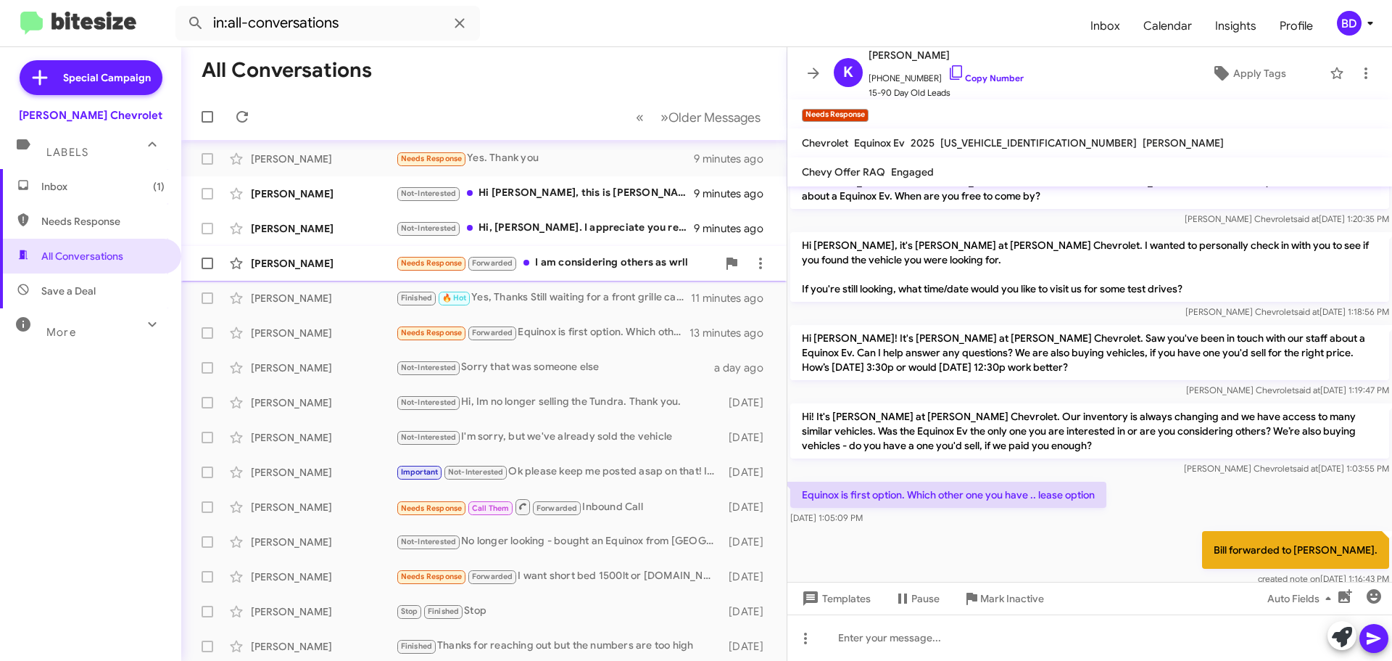
click at [615, 255] on div "Needs Response Forwarded I am considering others as wrll" at bounding box center [556, 263] width 321 height 17
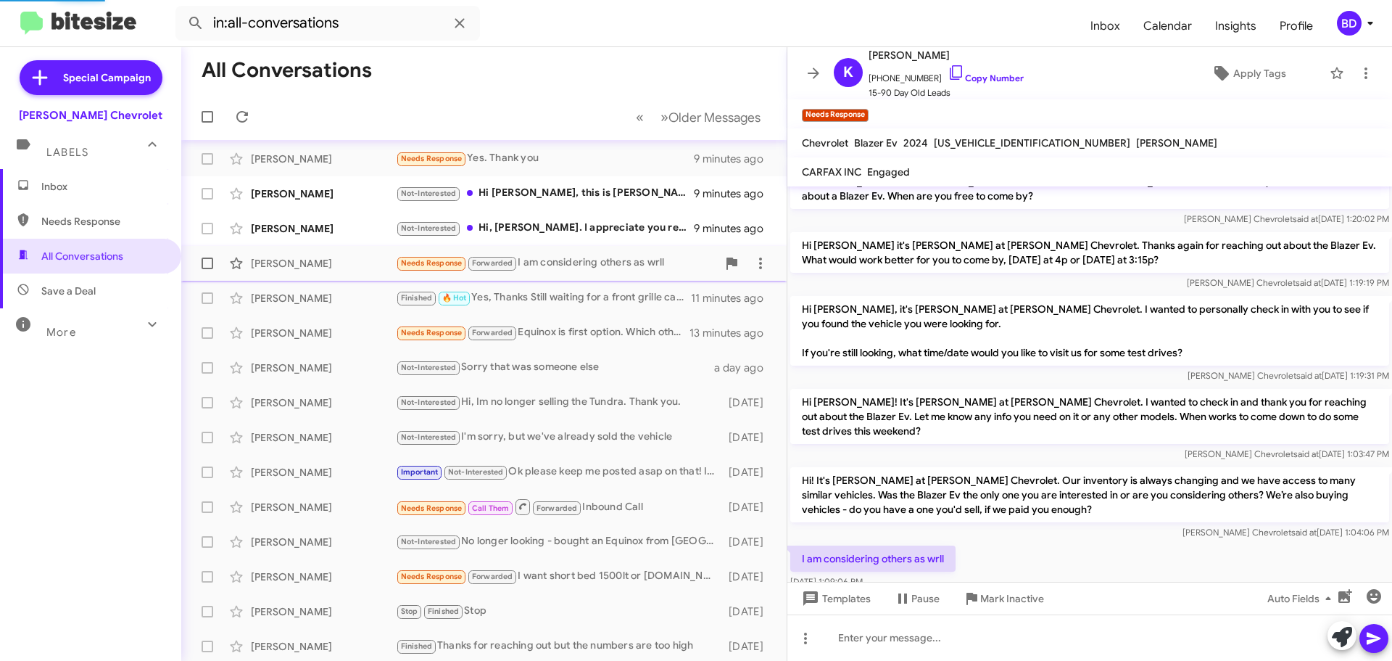
scroll to position [117, 0]
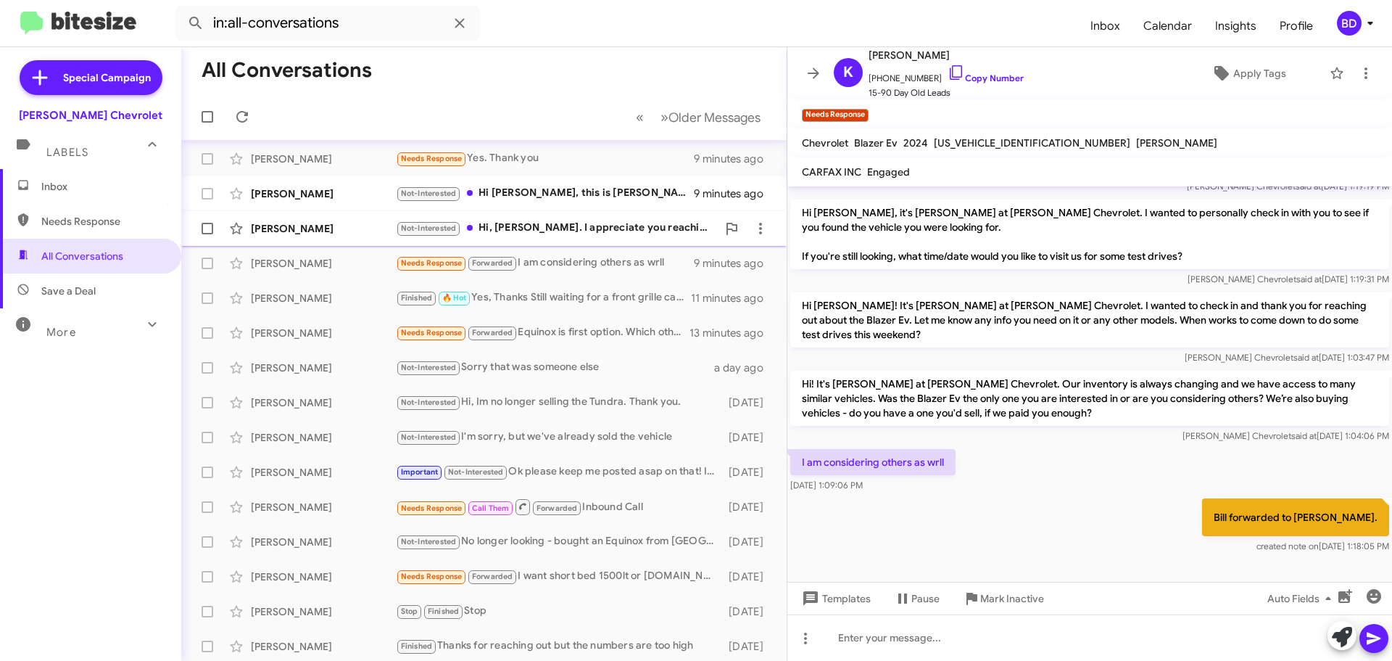
click at [608, 222] on div "Not-Interested Hi, [PERSON_NAME]. I appreciate you reaching out, but at the mom…" at bounding box center [556, 228] width 321 height 17
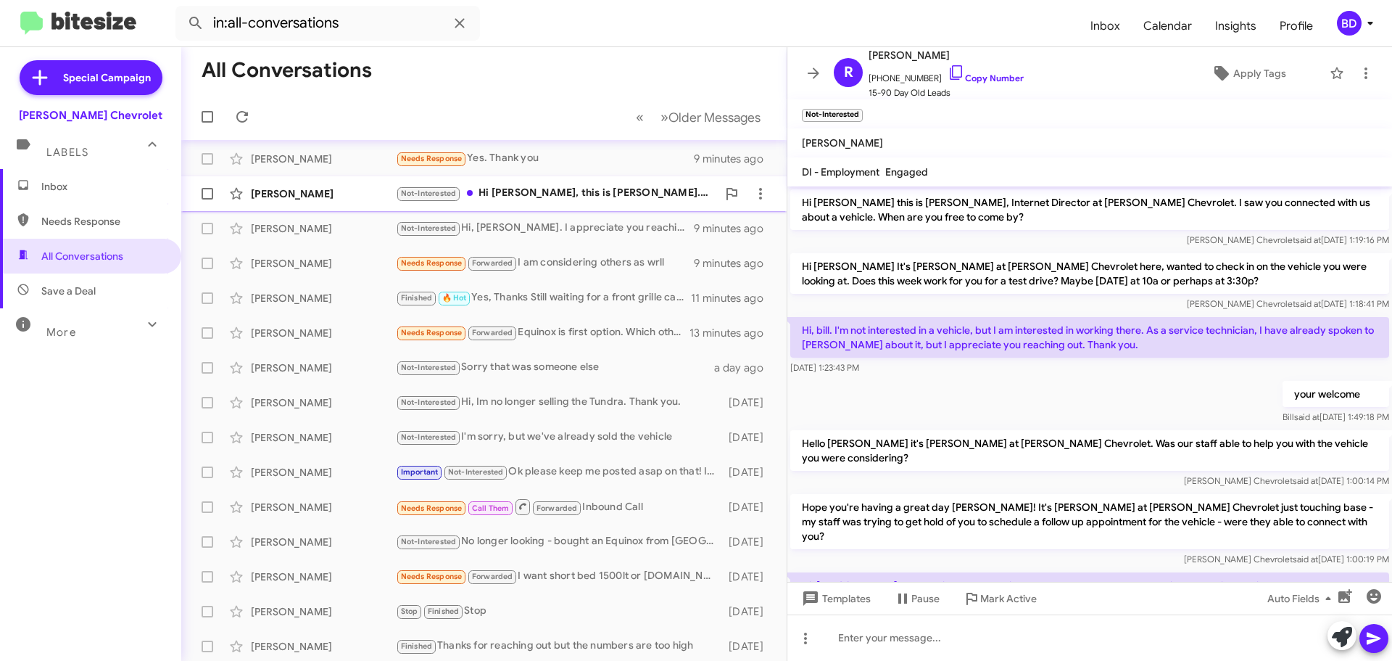
click at [604, 194] on div "Not-Interested Hi [PERSON_NAME], this is [PERSON_NAME]. Thank you for following…" at bounding box center [556, 193] width 321 height 17
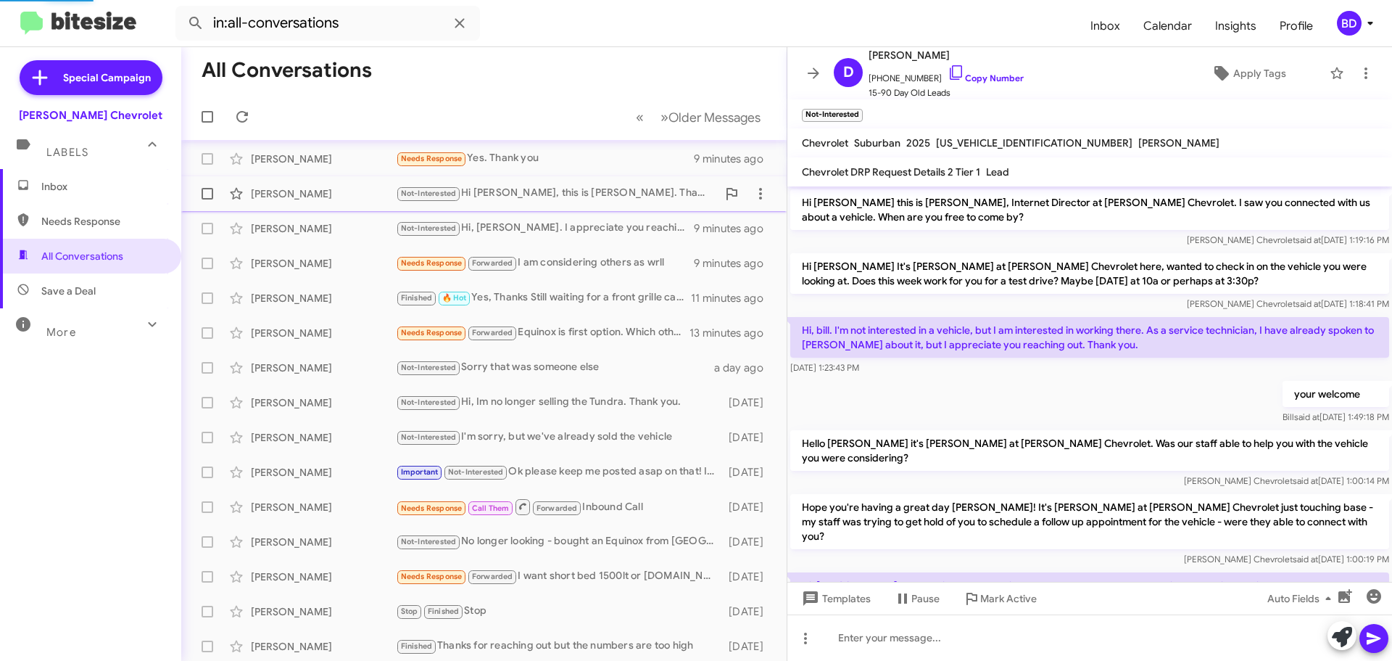
scroll to position [112, 0]
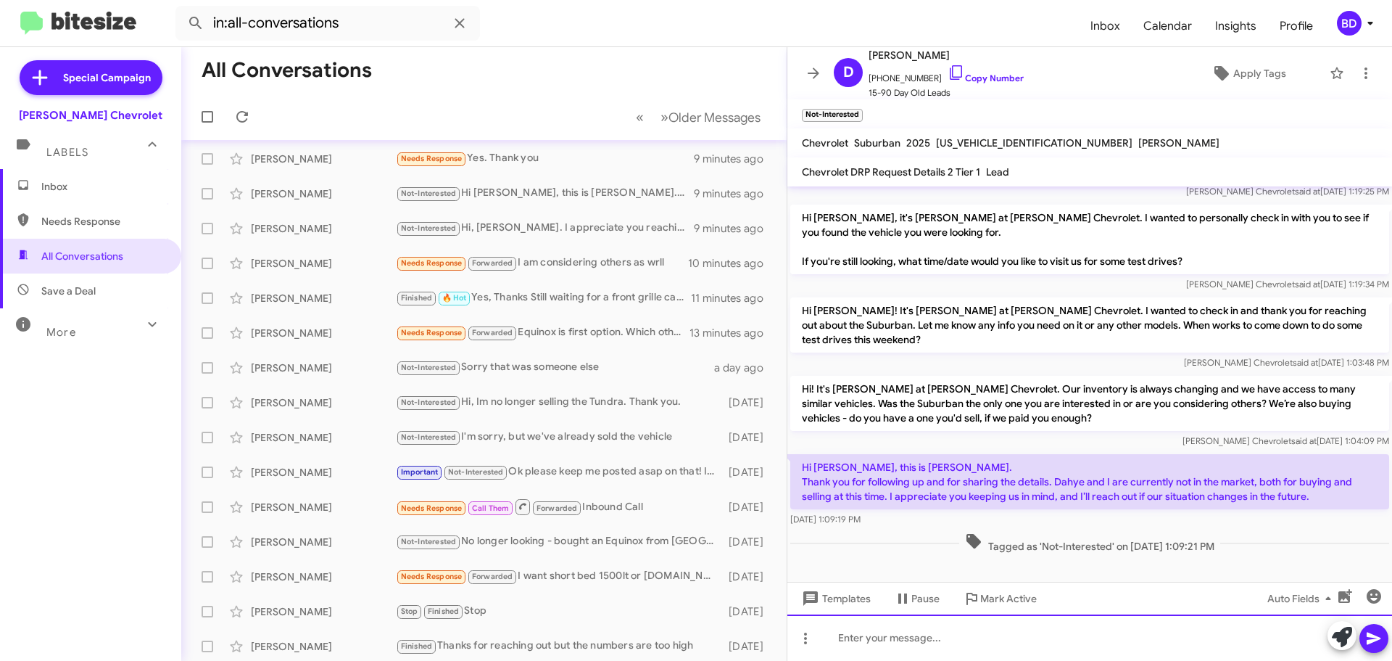
click at [899, 637] on div at bounding box center [1090, 637] width 605 height 46
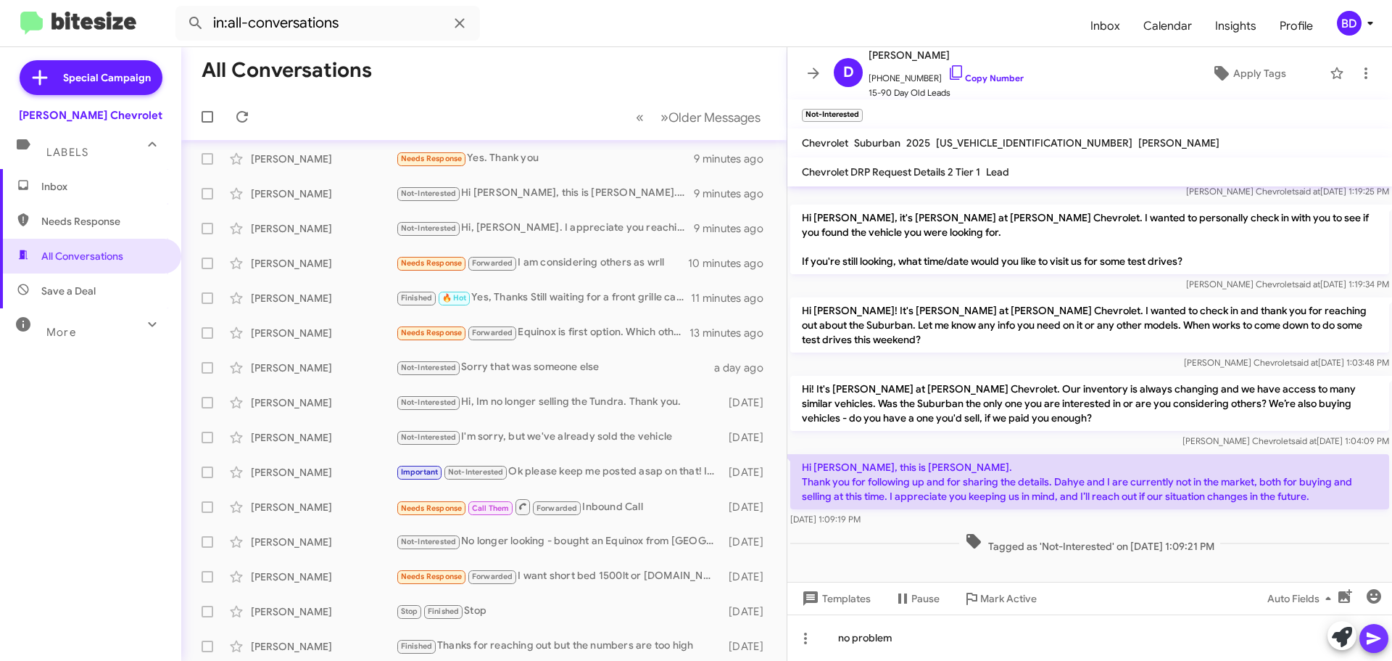
click at [1379, 649] on span at bounding box center [1374, 638] width 17 height 29
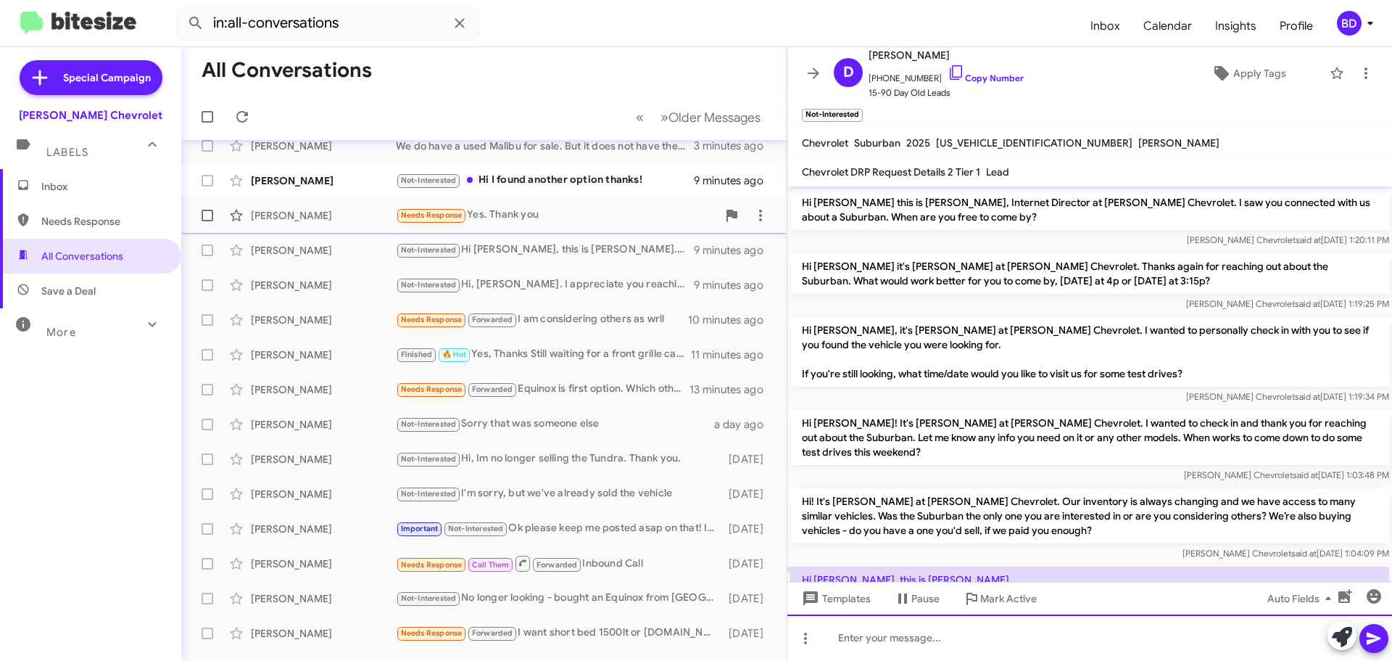
scroll to position [0, 0]
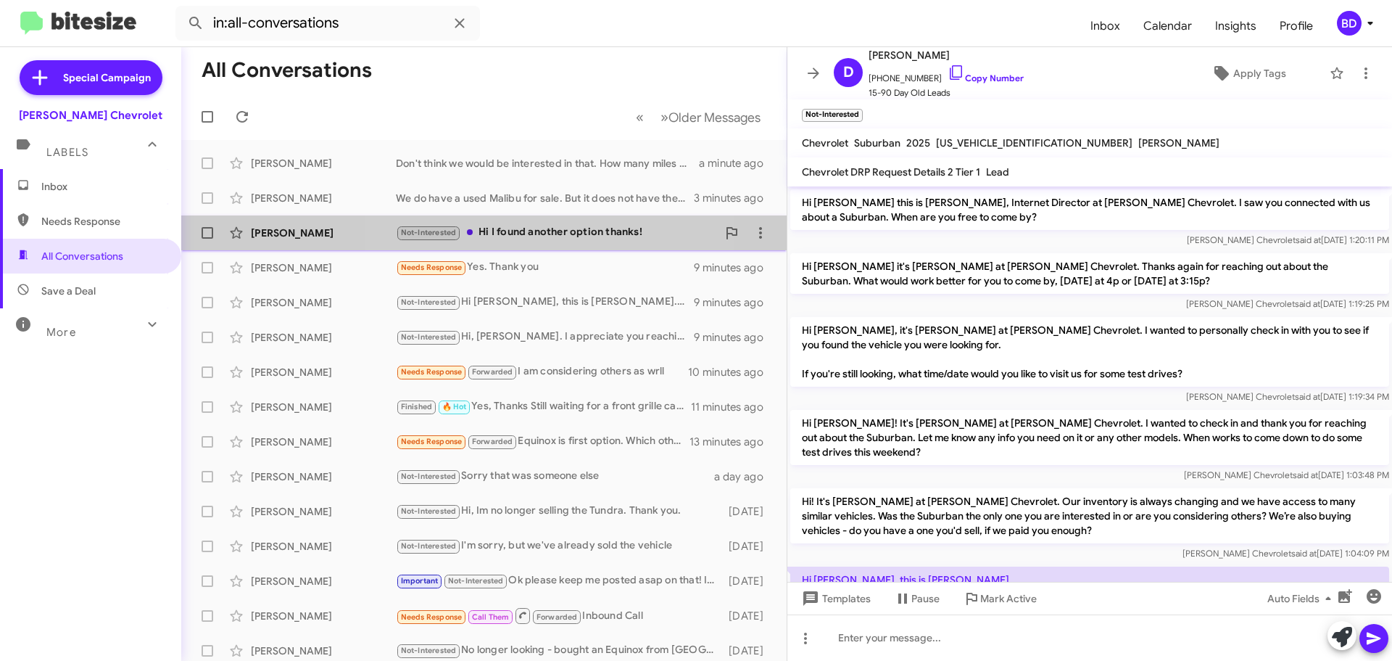
click at [514, 231] on div "Not-Interested Hi I found another option thanks!" at bounding box center [556, 232] width 321 height 17
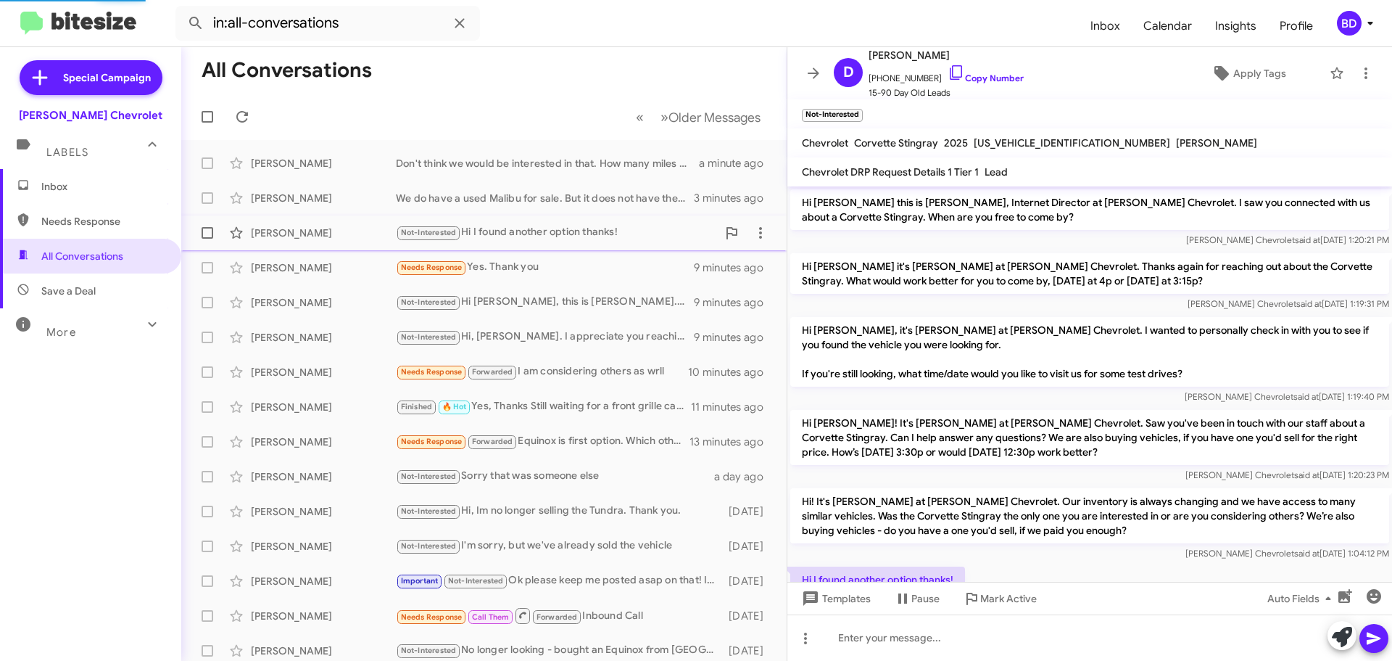
scroll to position [83, 0]
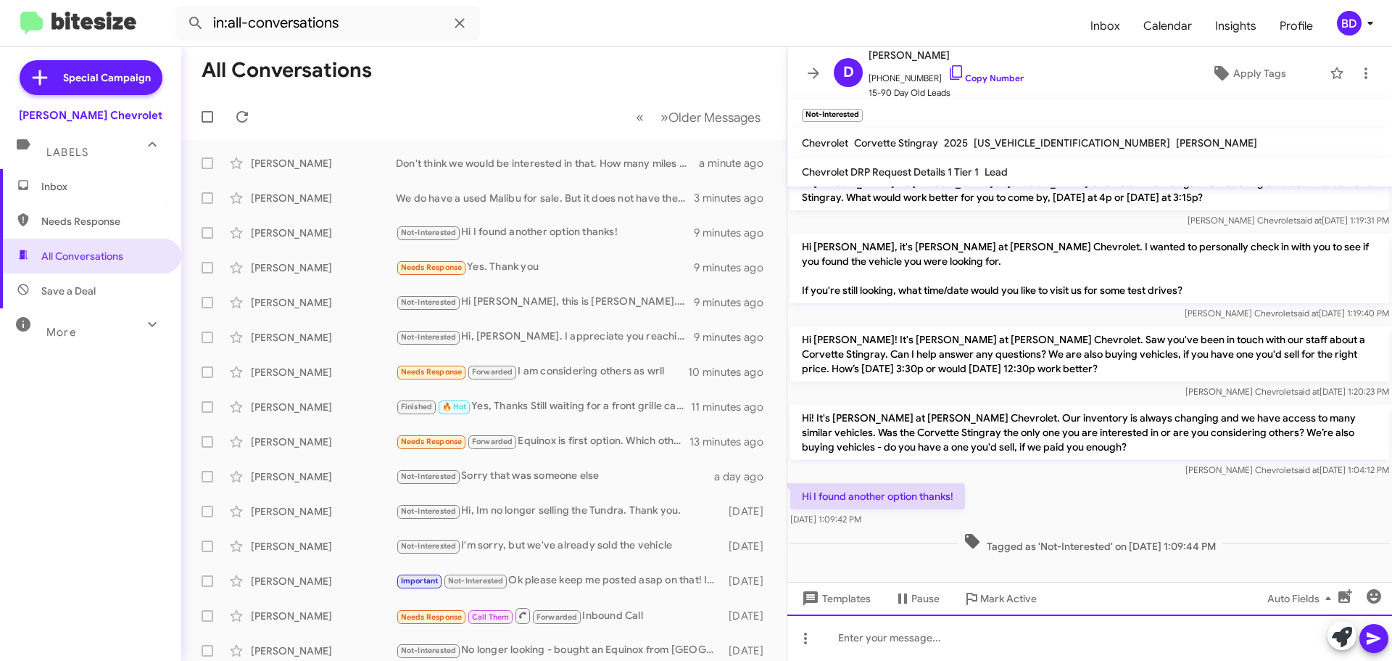
click at [931, 637] on div at bounding box center [1090, 637] width 605 height 46
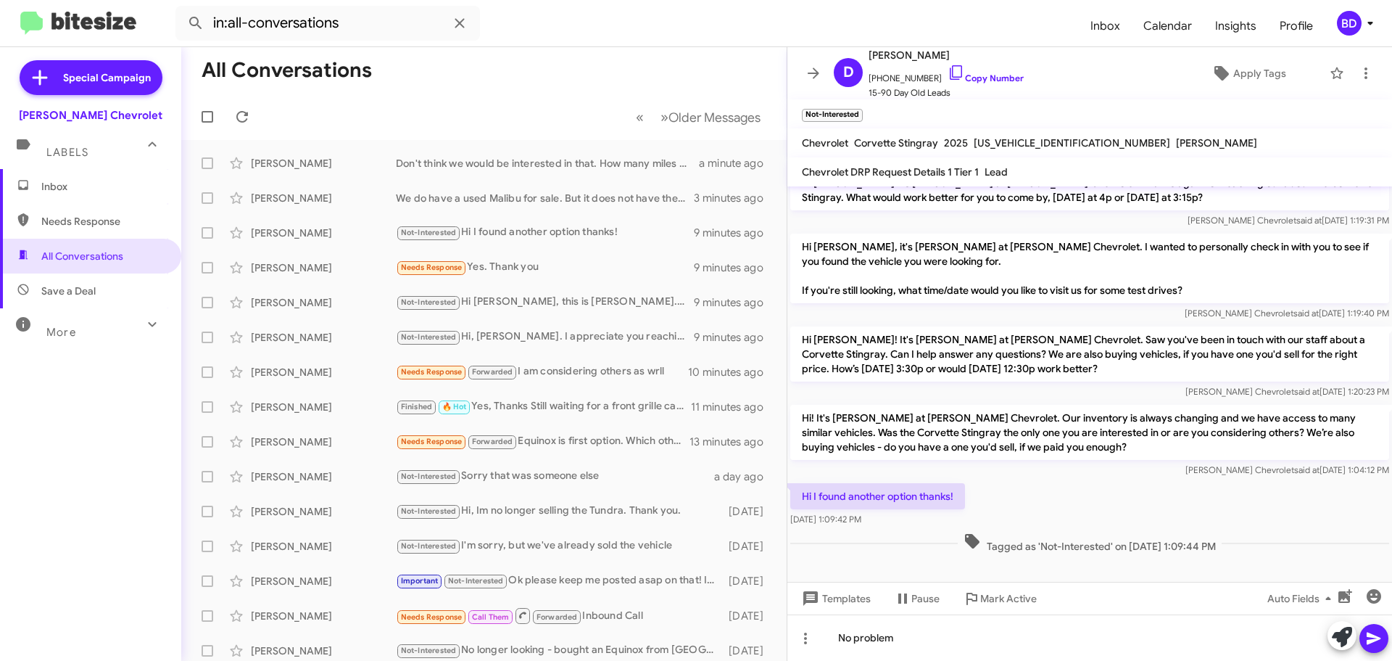
click at [1366, 637] on icon at bounding box center [1374, 637] width 17 height 17
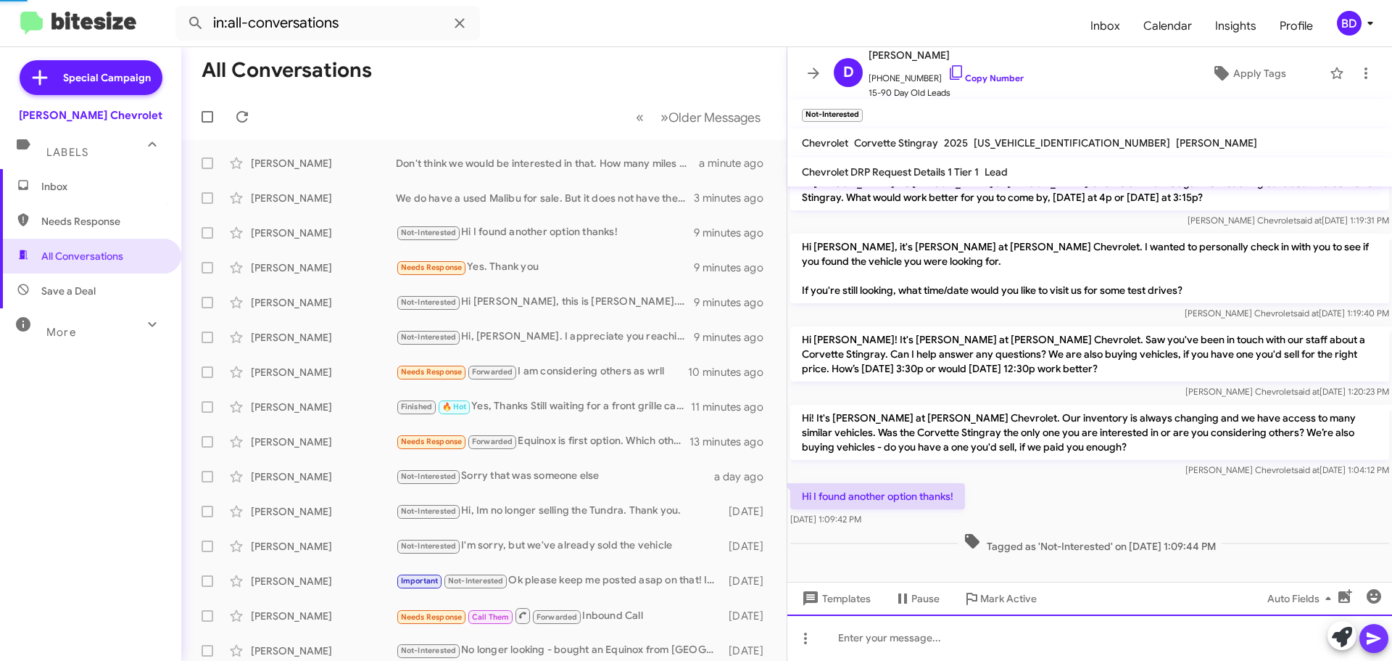
scroll to position [0, 0]
